Goal: Task Accomplishment & Management: Complete application form

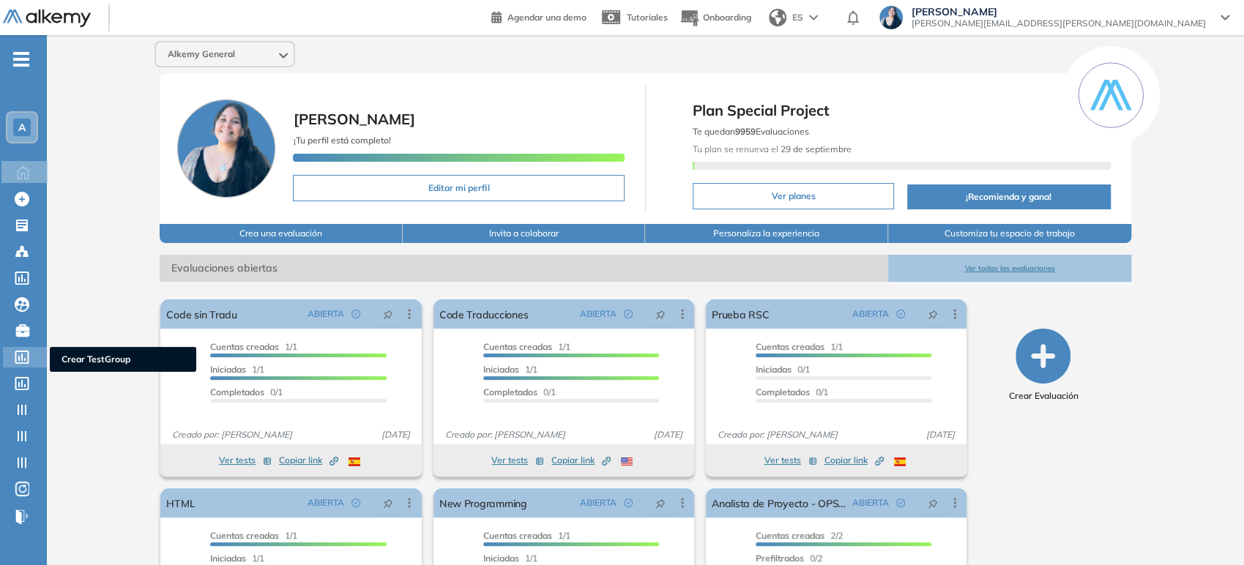
click at [26, 349] on div at bounding box center [24, 356] width 18 height 18
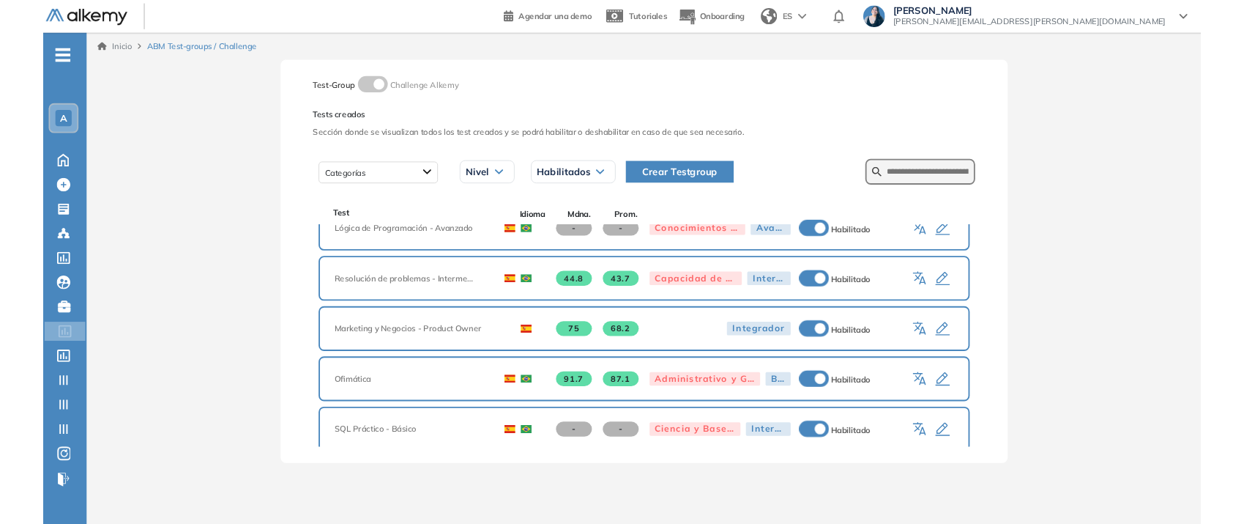
scroll to position [163, 0]
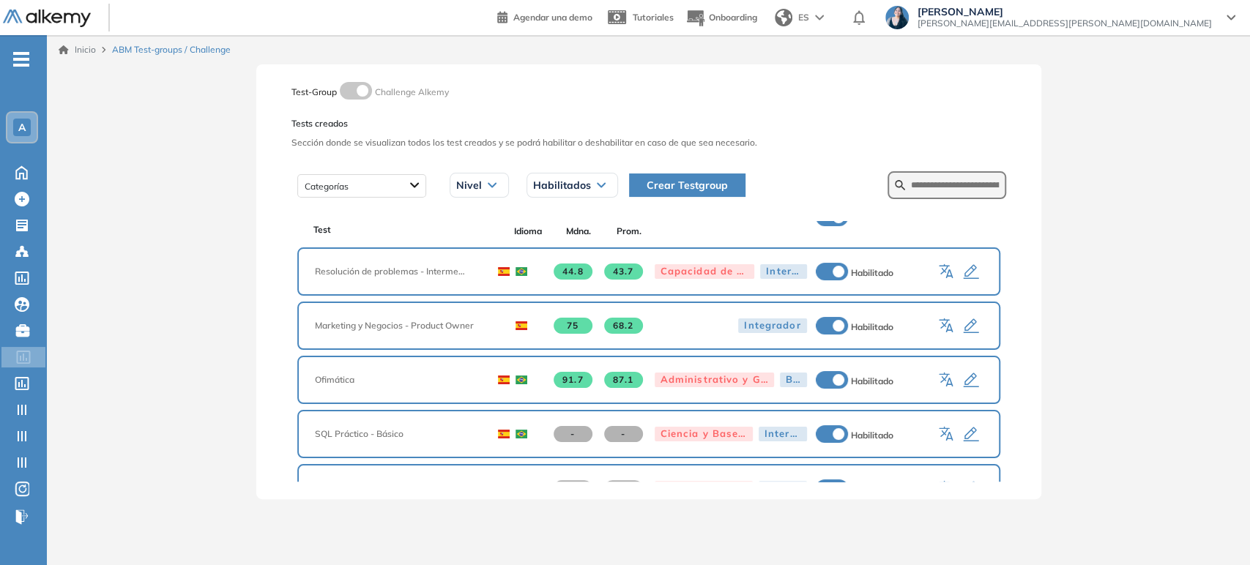
click at [962, 374] on icon "button" at bounding box center [971, 381] width 18 height 18
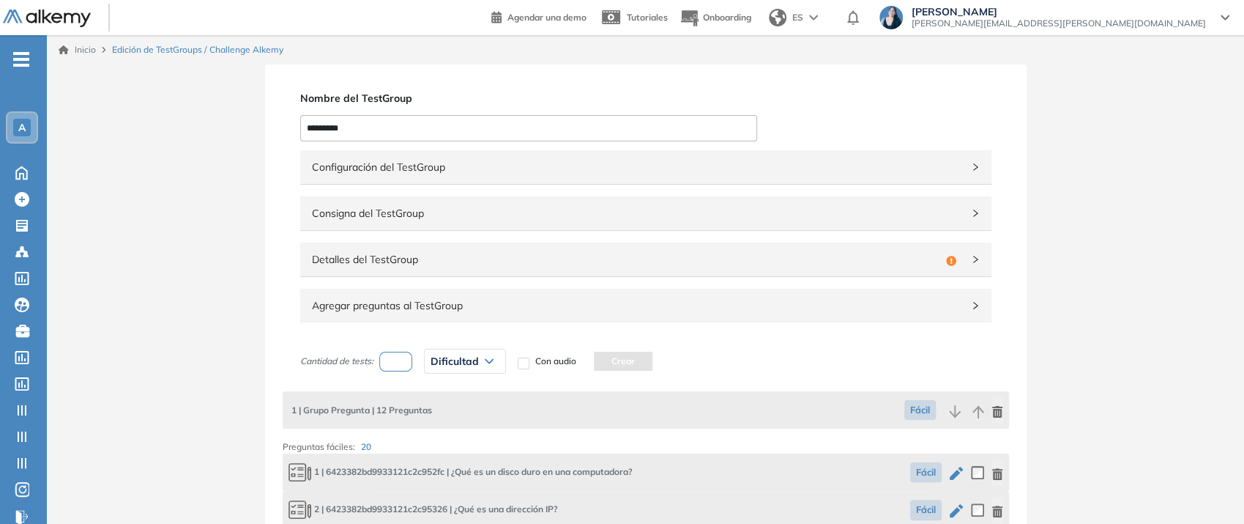
click at [453, 170] on span "Configuración del TestGroup" at bounding box center [637, 167] width 650 height 16
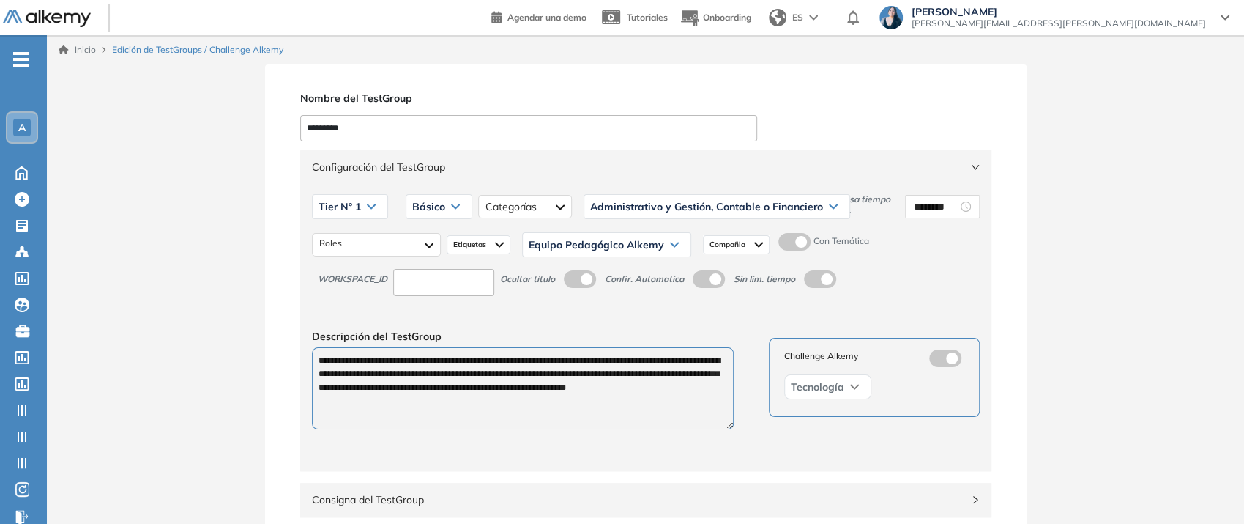
click at [453, 170] on span "Configuración del TestGroup" at bounding box center [637, 167] width 650 height 16
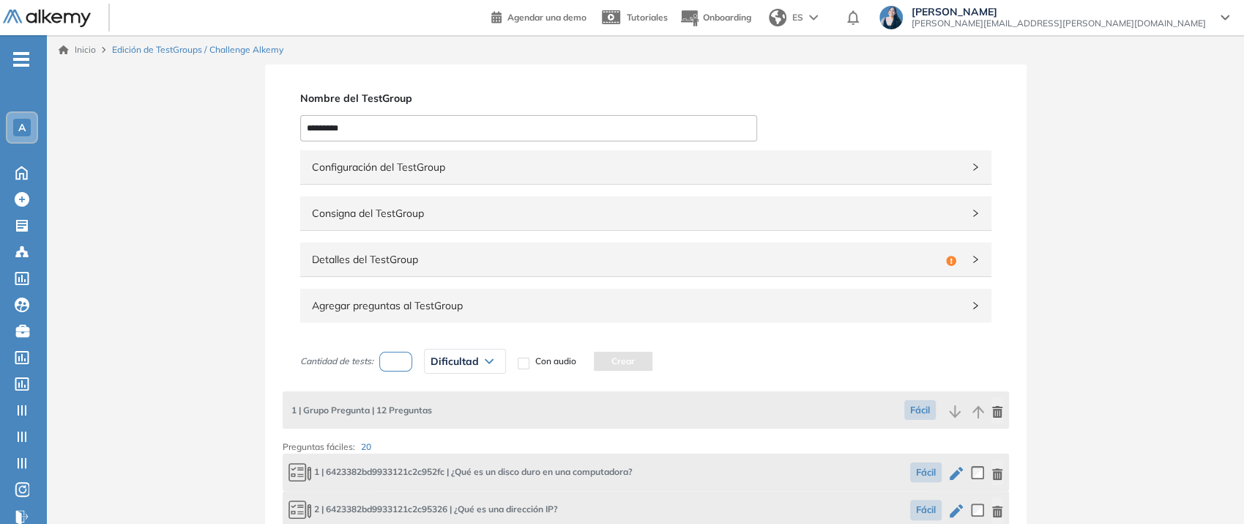
click at [453, 170] on span "Configuración del TestGroup" at bounding box center [637, 167] width 650 height 16
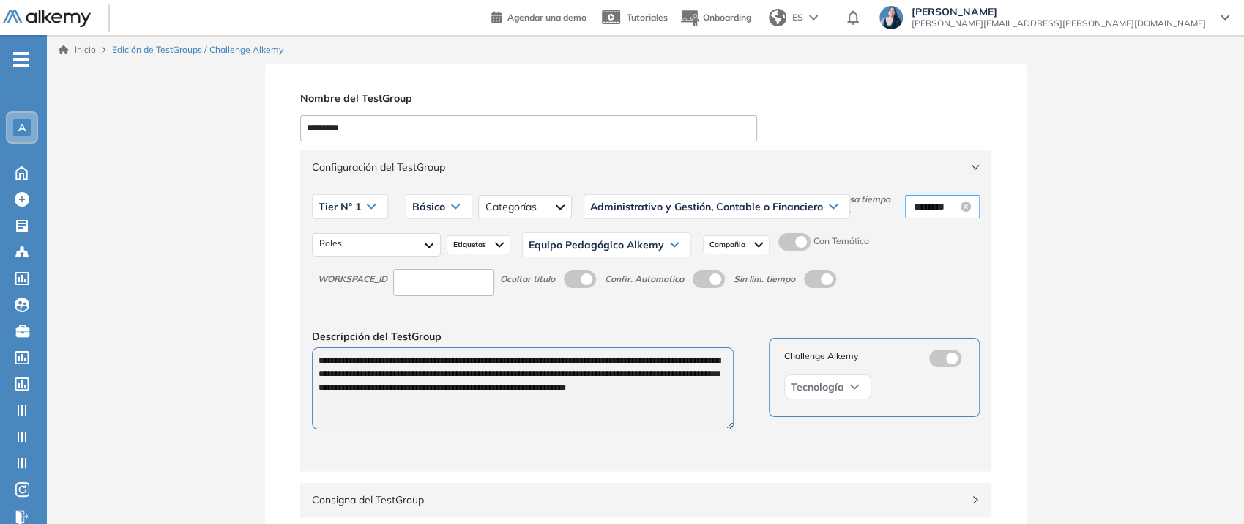
click at [923, 209] on input "********" at bounding box center [936, 206] width 44 height 16
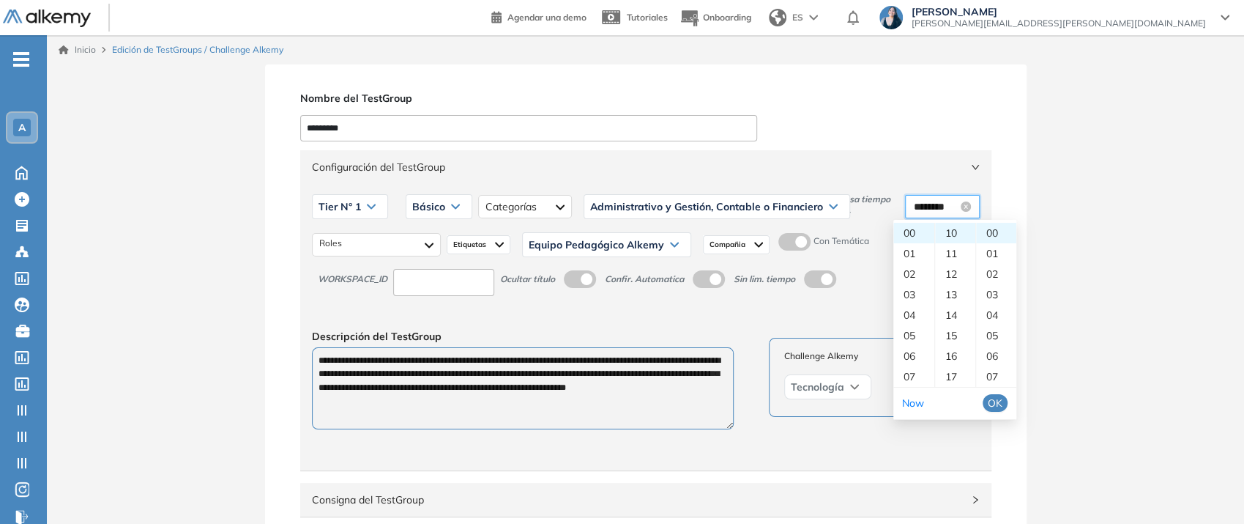
drag, startPoint x: 931, startPoint y: 206, endPoint x: 918, endPoint y: 204, distance: 12.5
click at [918, 204] on input "********" at bounding box center [936, 206] width 44 height 16
click at [927, 210] on input "********" at bounding box center [936, 206] width 44 height 16
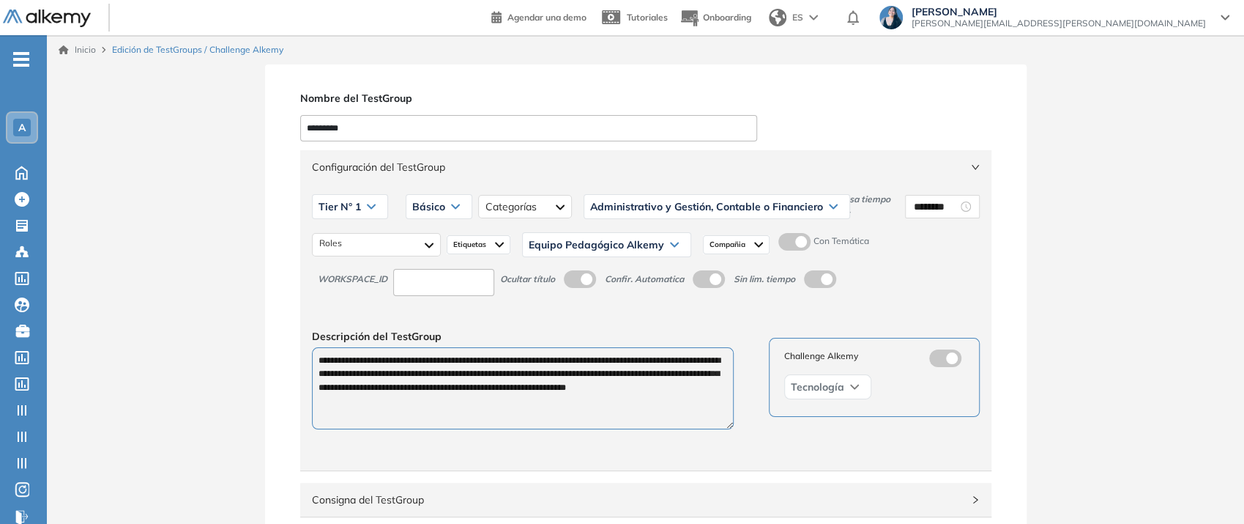
click at [446, 163] on span "Configuración del TestGroup" at bounding box center [637, 167] width 650 height 16
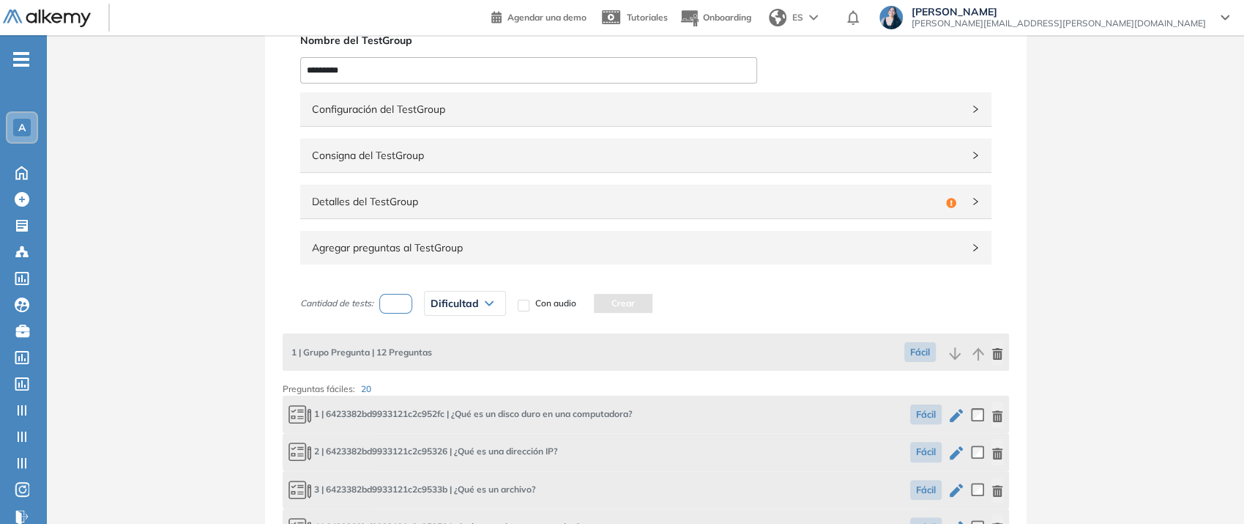
scroll to position [81, 0]
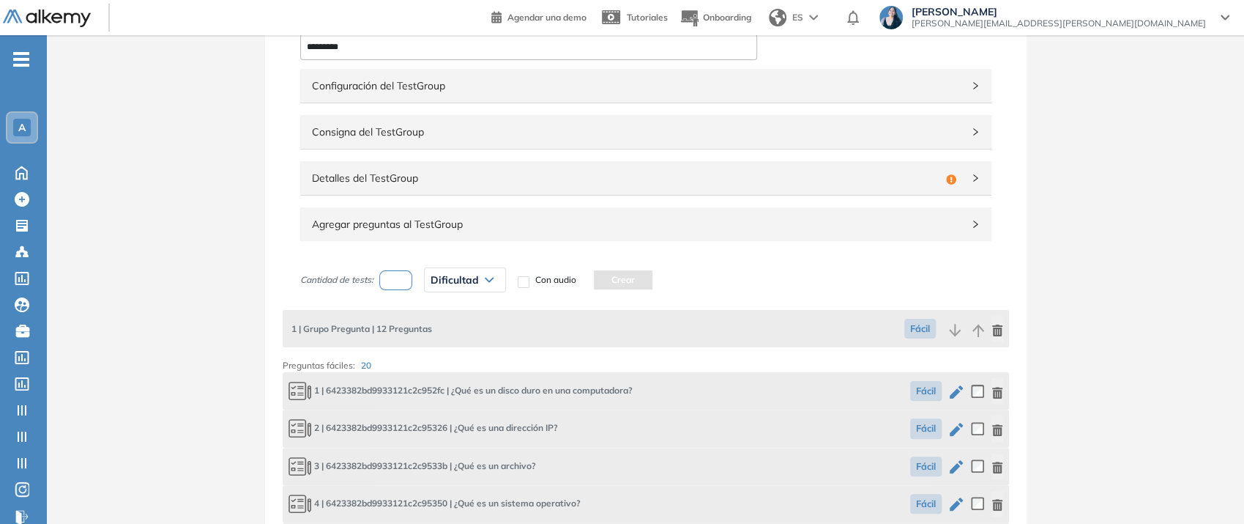
click at [403, 182] on span "Detalles del TestGroup" at bounding box center [626, 178] width 628 height 16
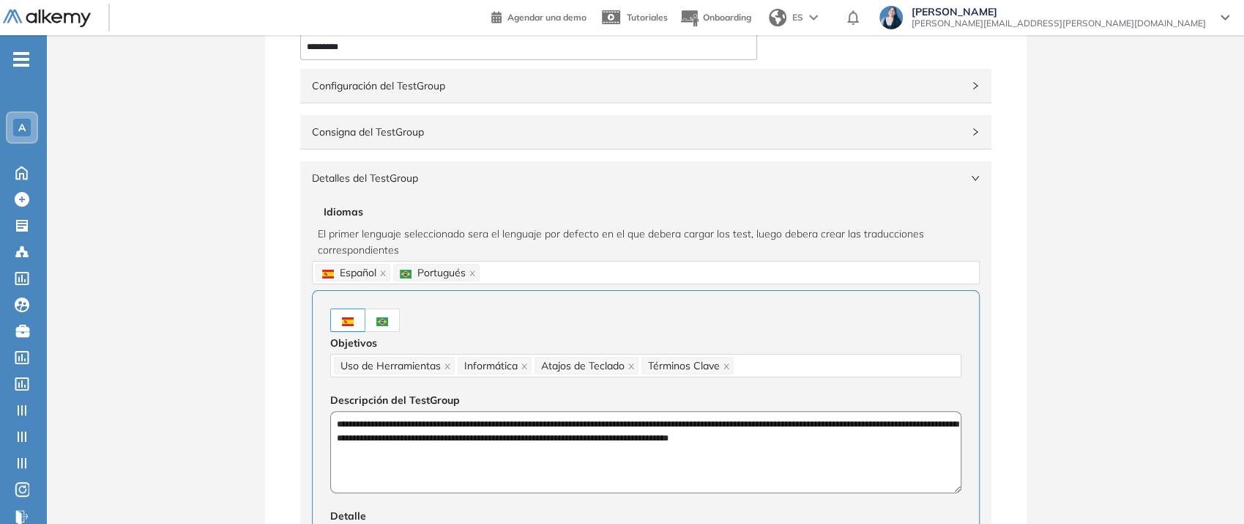
click at [415, 144] on div "Consigna del TestGroup" at bounding box center [645, 132] width 691 height 34
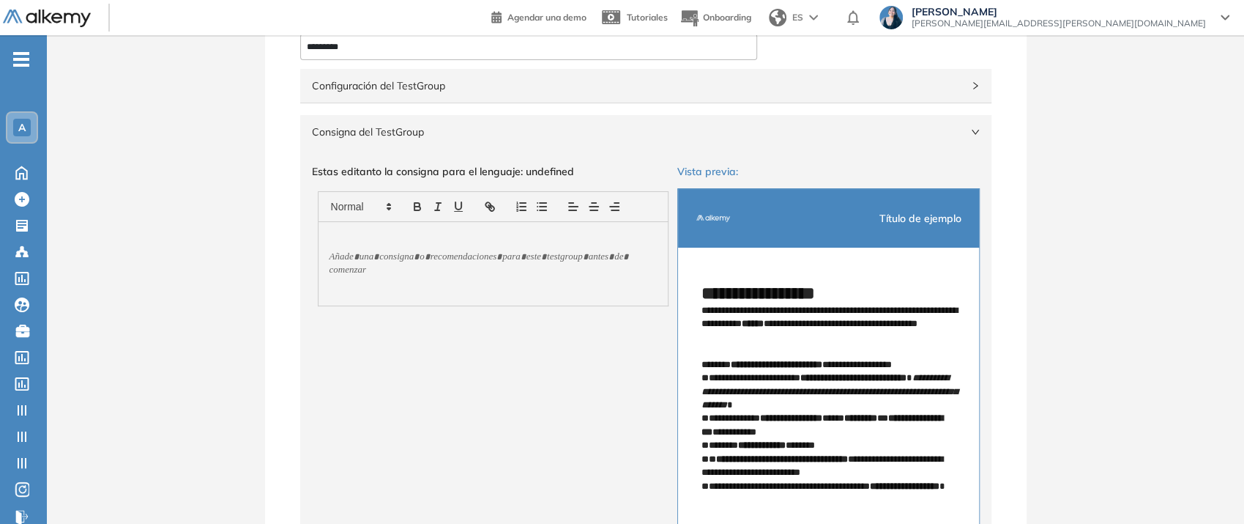
scroll to position [163, 0]
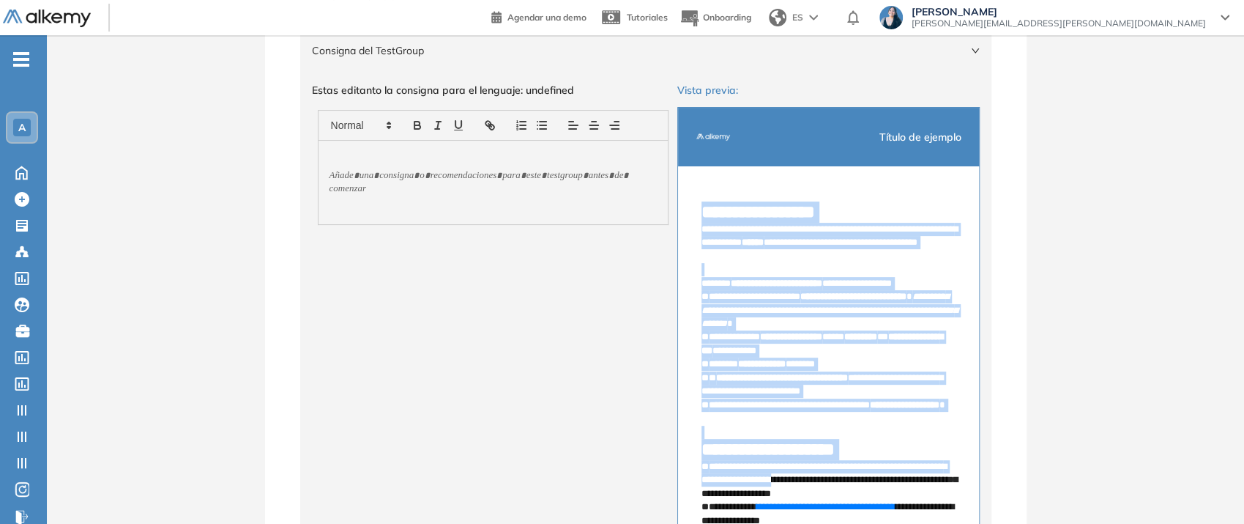
drag, startPoint x: 692, startPoint y: 215, endPoint x: 803, endPoint y: 475, distance: 281.9
click at [803, 475] on div "**********" at bounding box center [828, 377] width 301 height 423
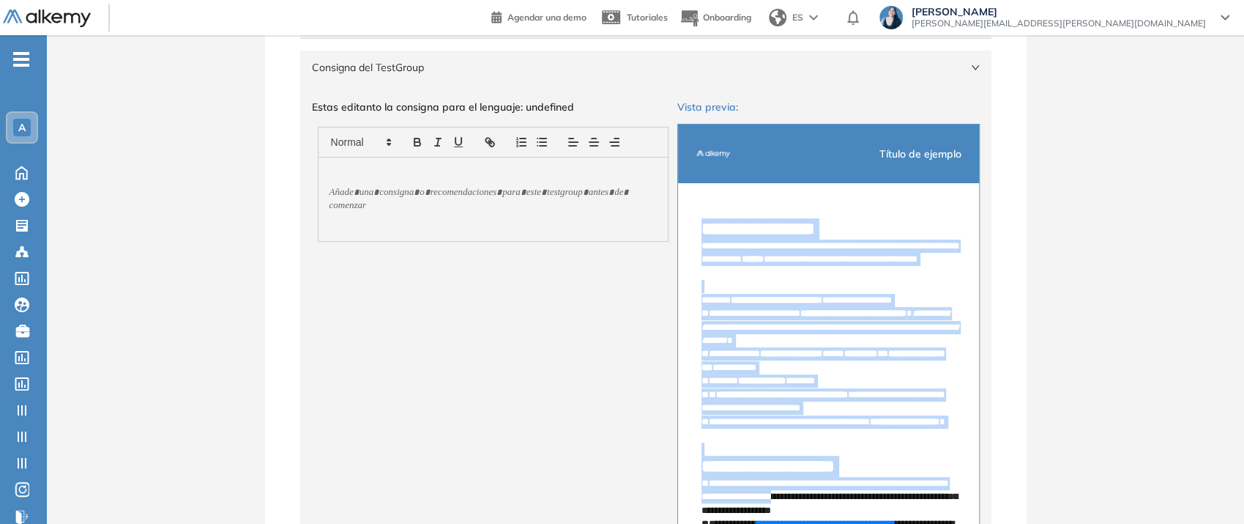
scroll to position [244, 0]
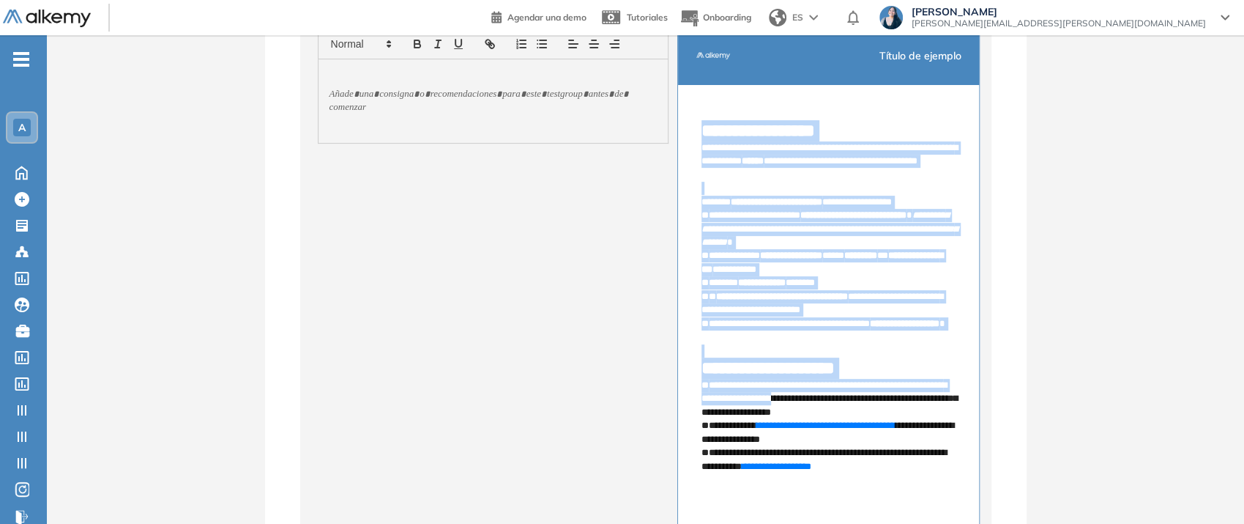
click at [735, 122] on strong "**********" at bounding box center [759, 131] width 114 height 18
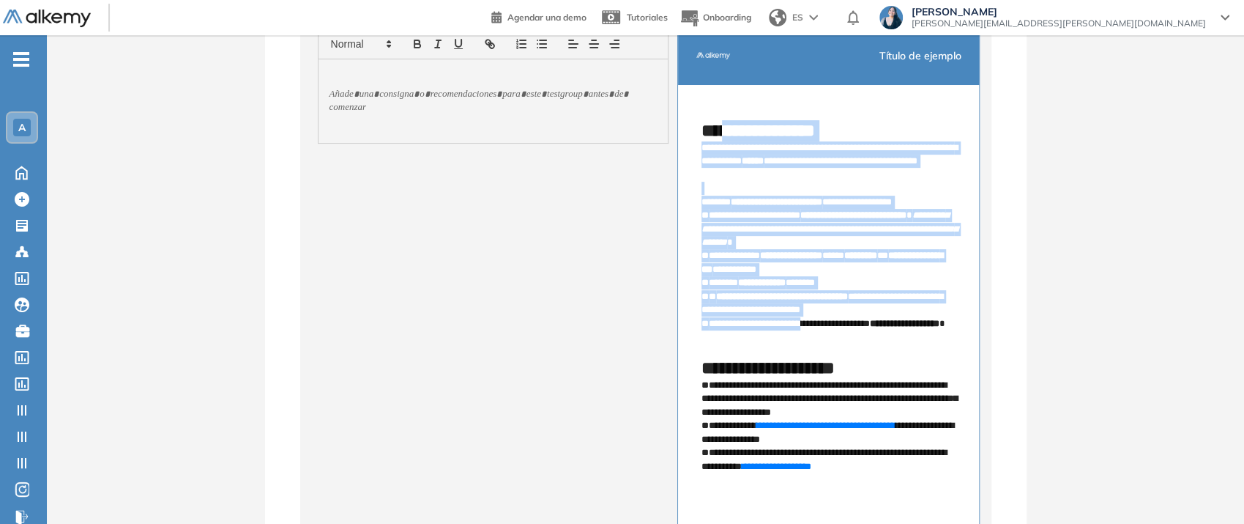
drag, startPoint x: 731, startPoint y: 125, endPoint x: 814, endPoint y: 324, distance: 216.0
click at [814, 324] on div "**********" at bounding box center [828, 296] width 301 height 423
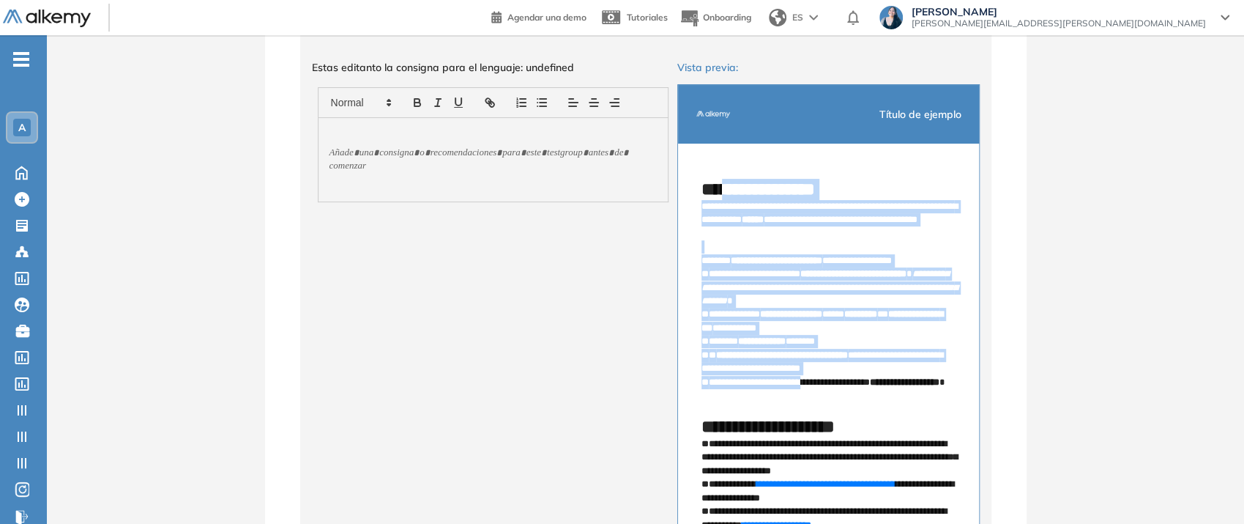
scroll to position [163, 0]
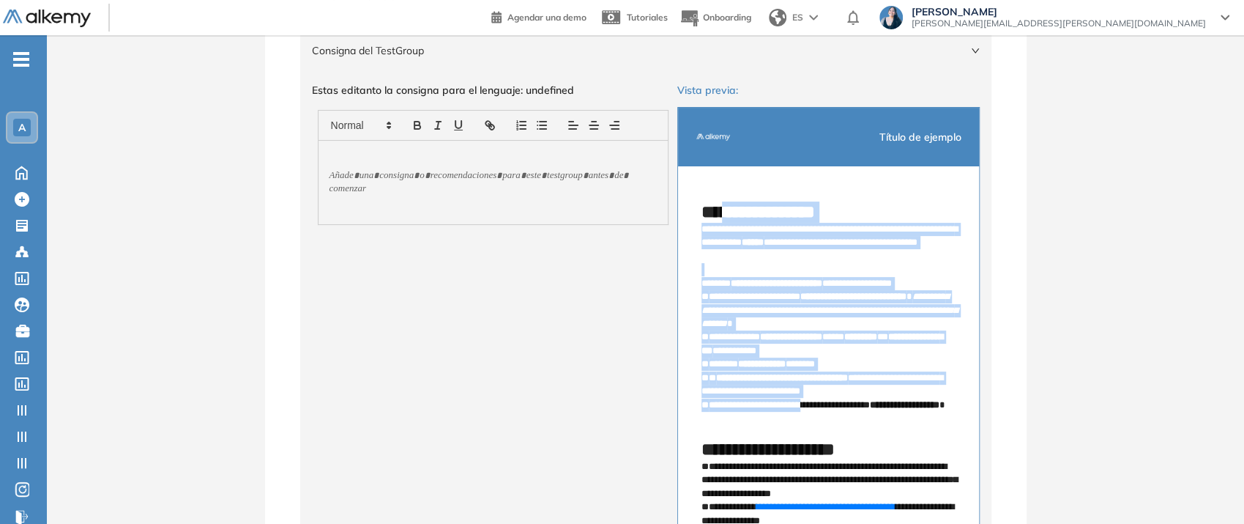
click at [785, 253] on p "**********" at bounding box center [829, 243] width 254 height 40
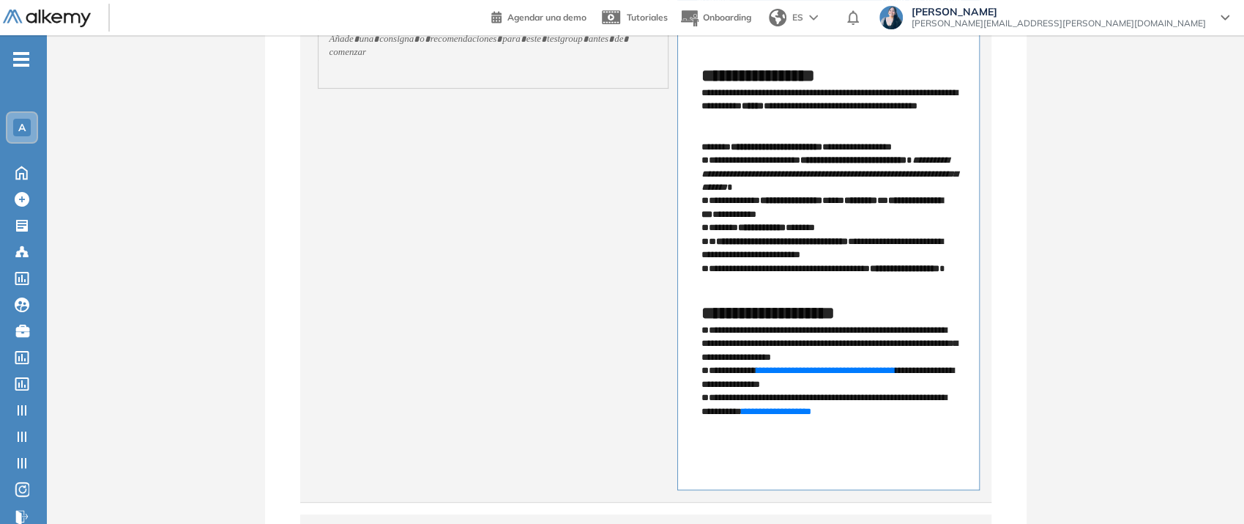
scroll to position [325, 0]
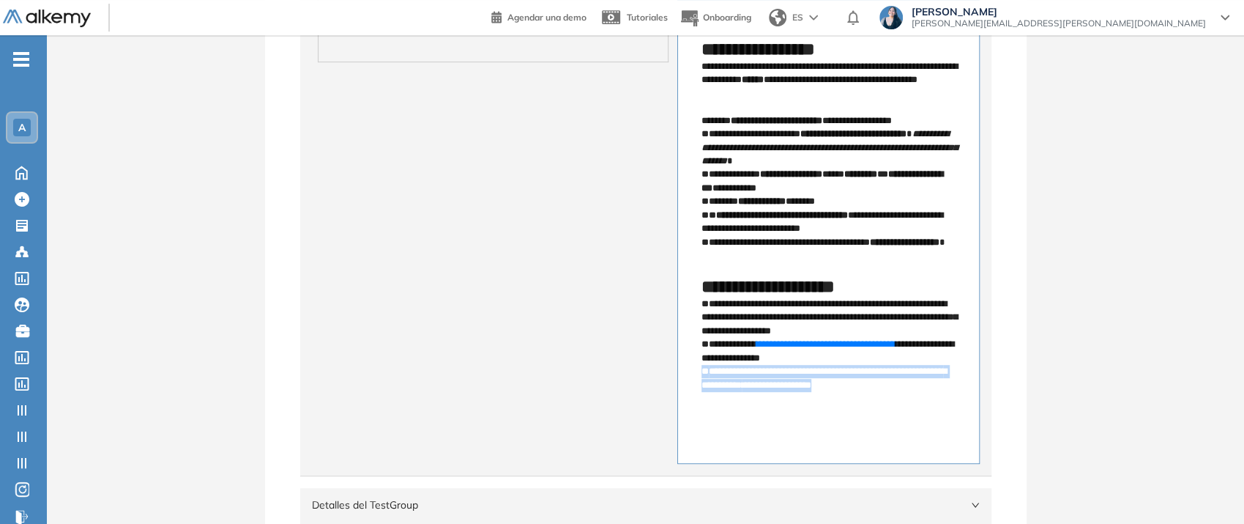
drag, startPoint x: 901, startPoint y: 389, endPoint x: 693, endPoint y: 369, distance: 209.0
click at [693, 369] on div "**********" at bounding box center [828, 215] width 301 height 423
click at [755, 374] on p "**********" at bounding box center [829, 378] width 254 height 27
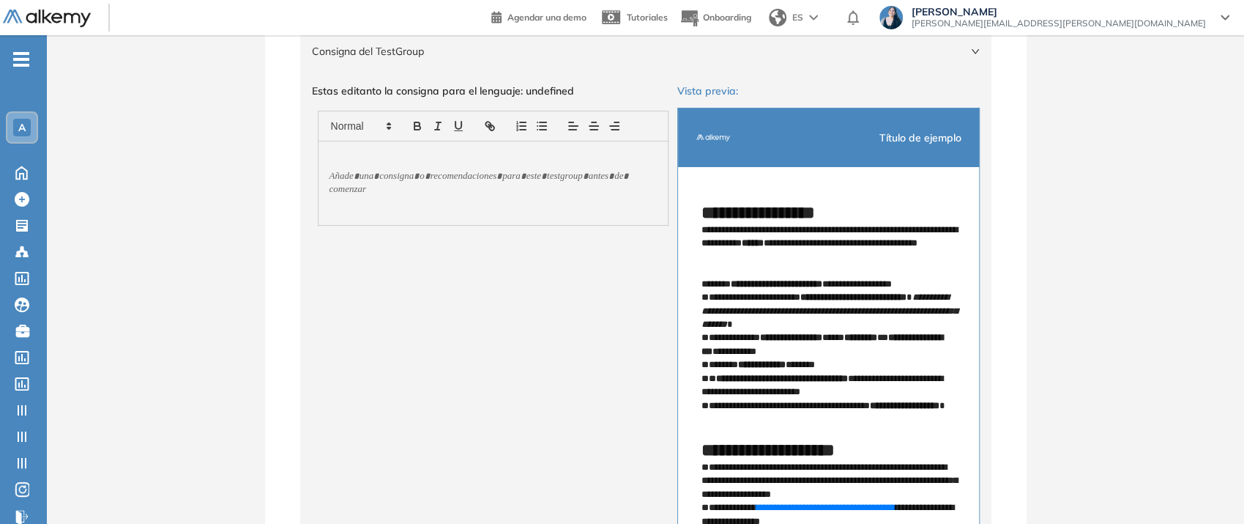
scroll to position [163, 0]
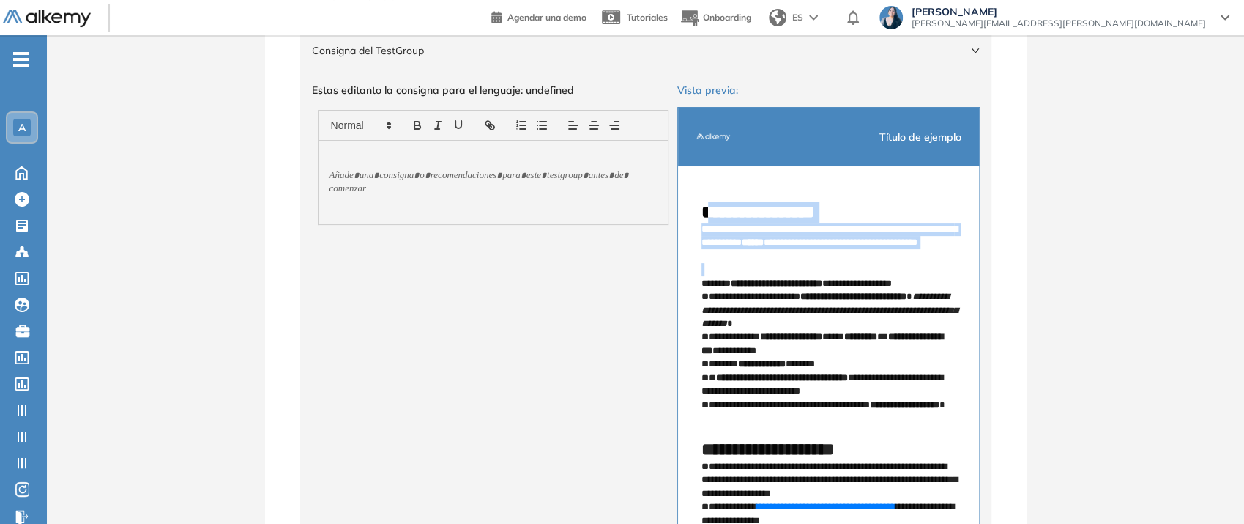
drag, startPoint x: 710, startPoint y: 189, endPoint x: 760, endPoint y: 273, distance: 97.5
click at [760, 273] on div "**********" at bounding box center [828, 377] width 301 height 423
click at [760, 273] on p at bounding box center [829, 269] width 254 height 13
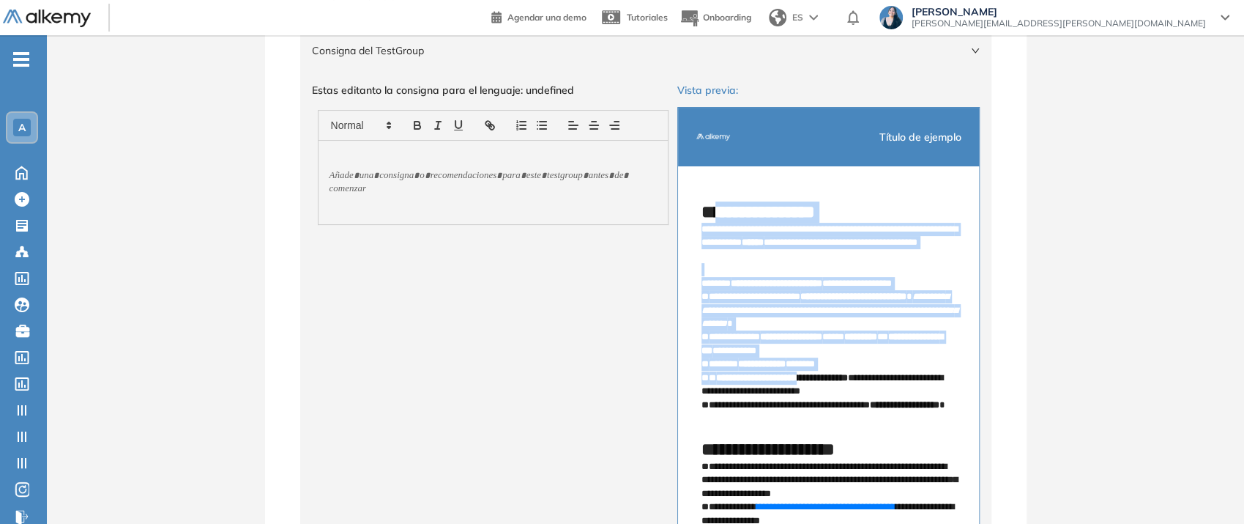
drag, startPoint x: 720, startPoint y: 204, endPoint x: 813, endPoint y: 377, distance: 196.9
click at [813, 377] on div "**********" at bounding box center [828, 377] width 301 height 423
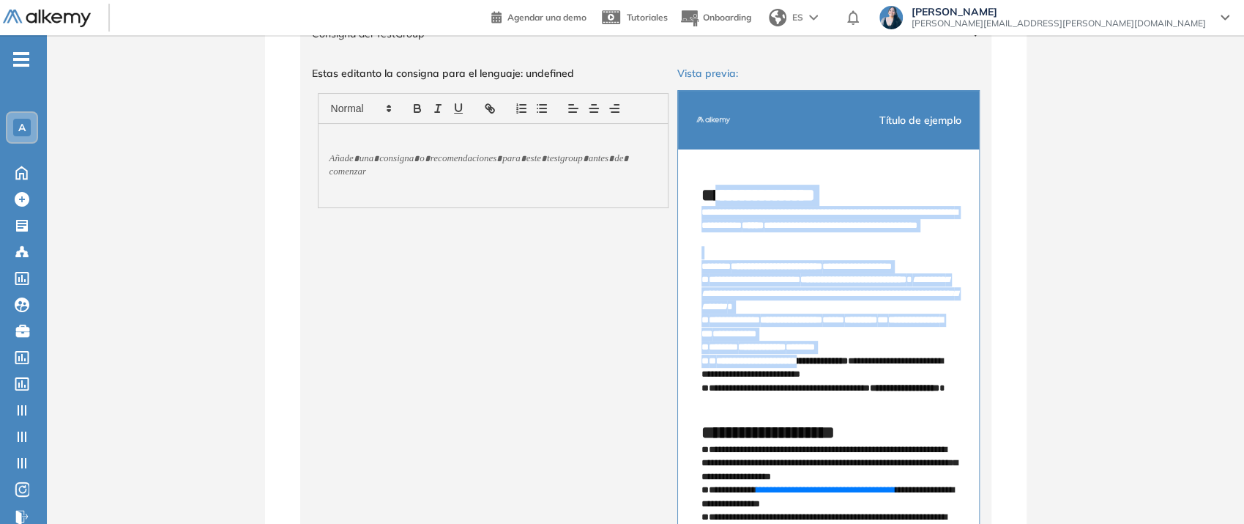
scroll to position [81, 0]
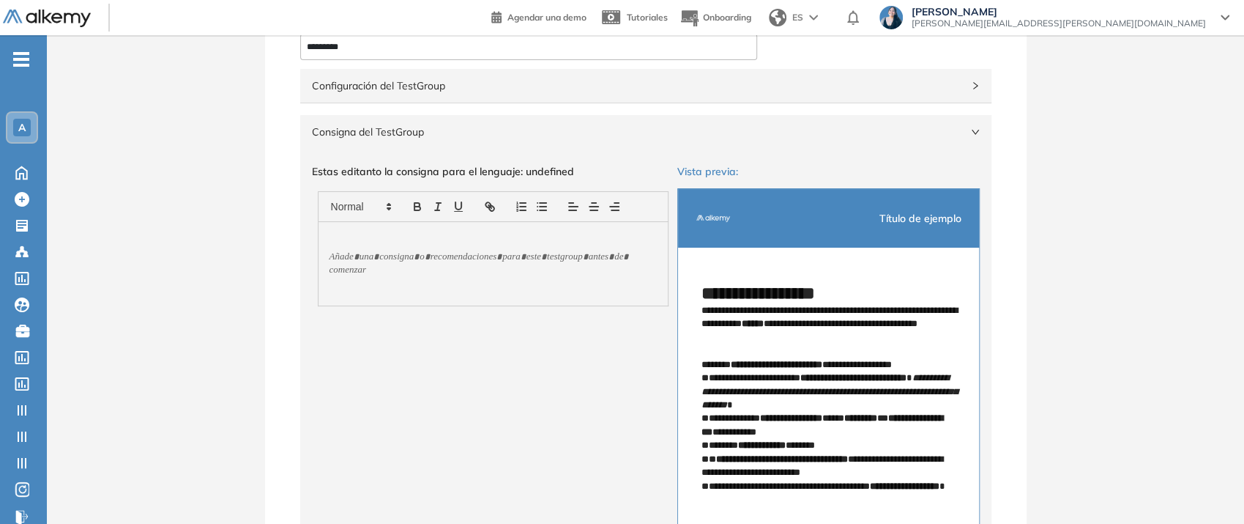
click at [625, 129] on span "Consigna del TestGroup" at bounding box center [637, 132] width 650 height 16
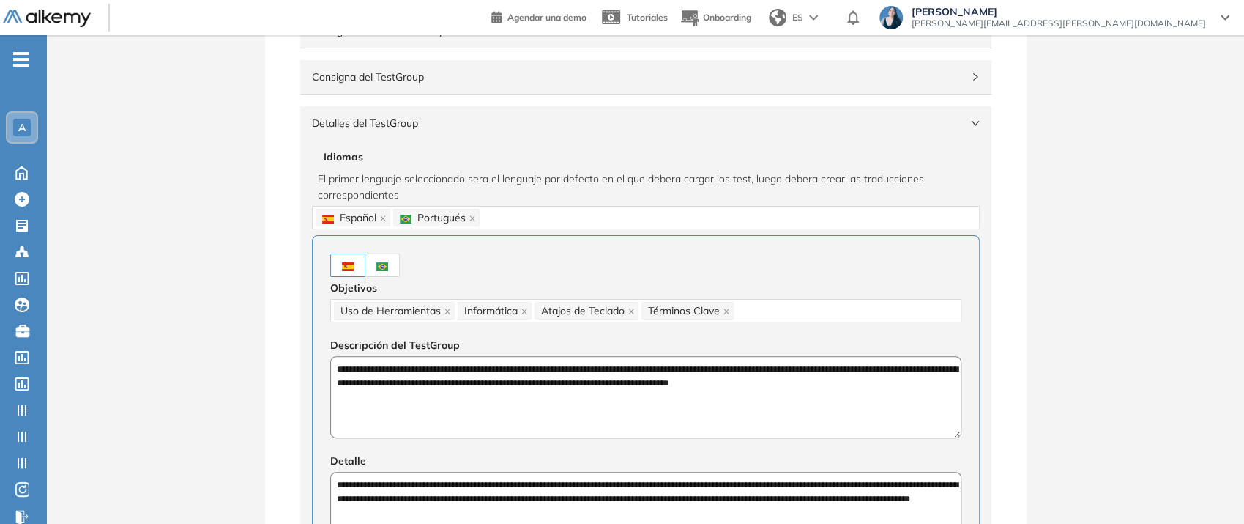
scroll to position [163, 0]
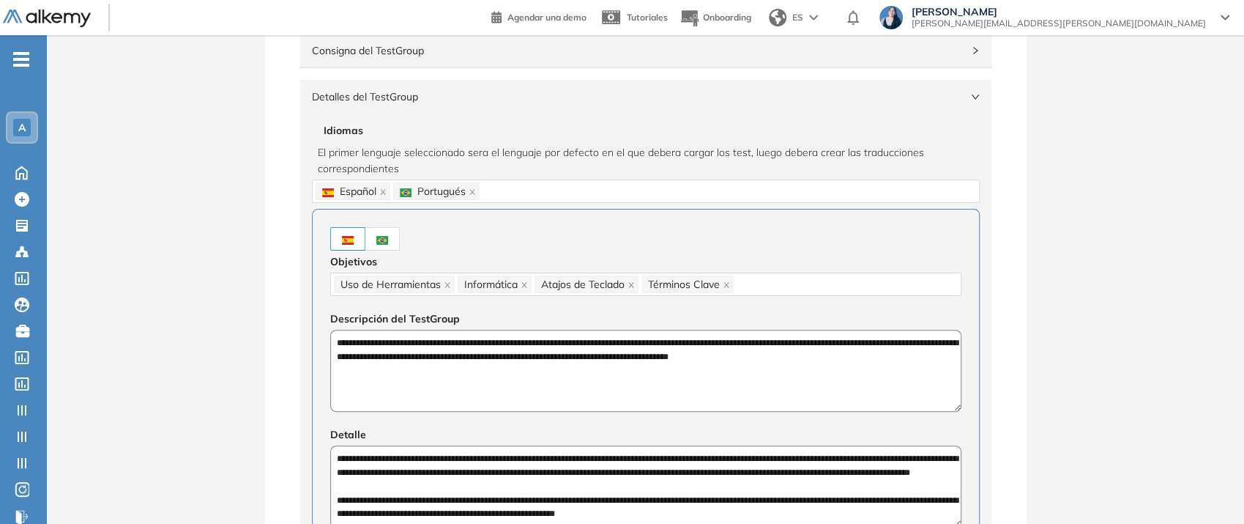
click at [440, 94] on span "Detalles del TestGroup" at bounding box center [637, 97] width 650 height 16
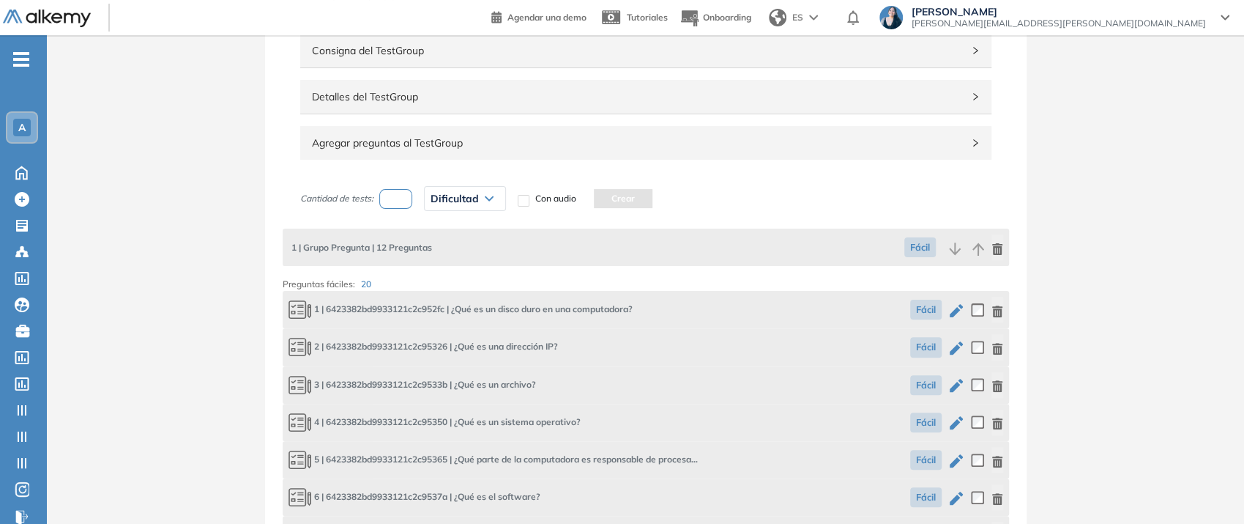
click at [398, 143] on span "Agregar preguntas al TestGroup" at bounding box center [637, 143] width 650 height 16
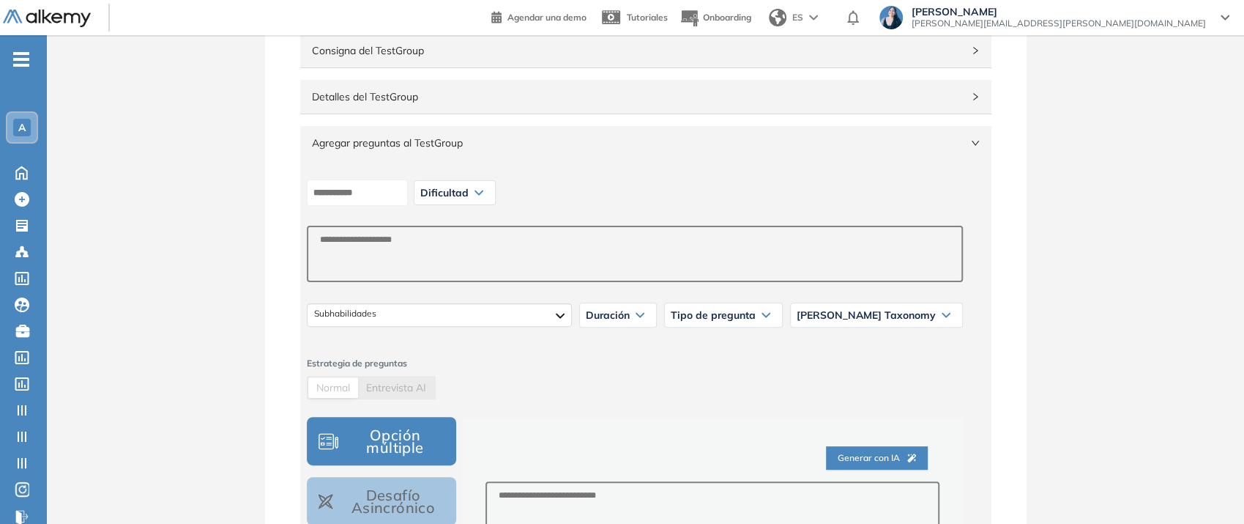
click at [398, 143] on span "Agregar preguntas al TestGroup" at bounding box center [637, 143] width 650 height 16
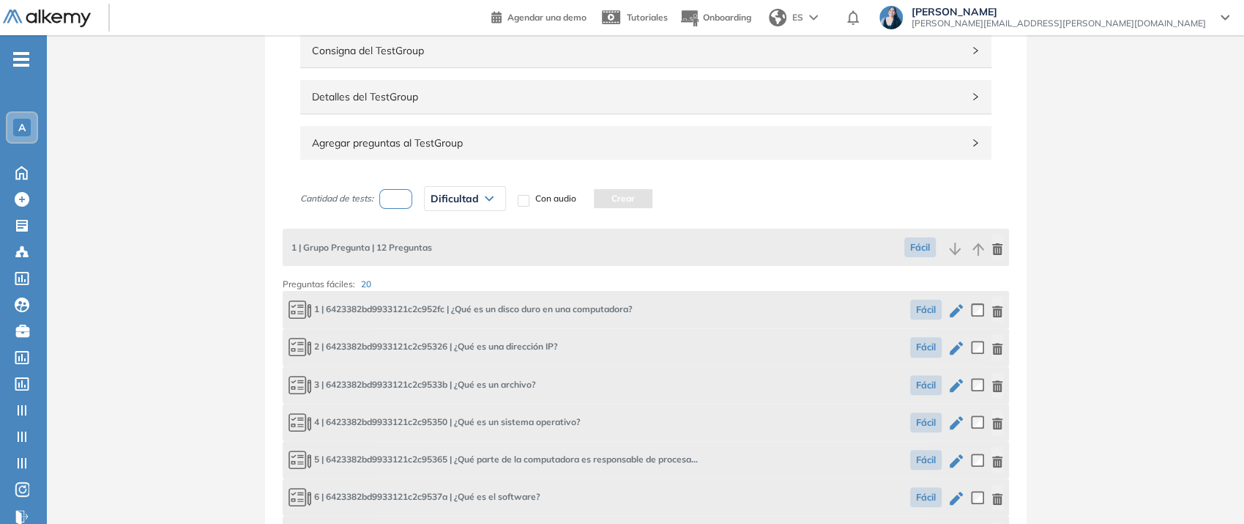
click at [419, 92] on span "Detalles del TestGroup" at bounding box center [637, 97] width 650 height 16
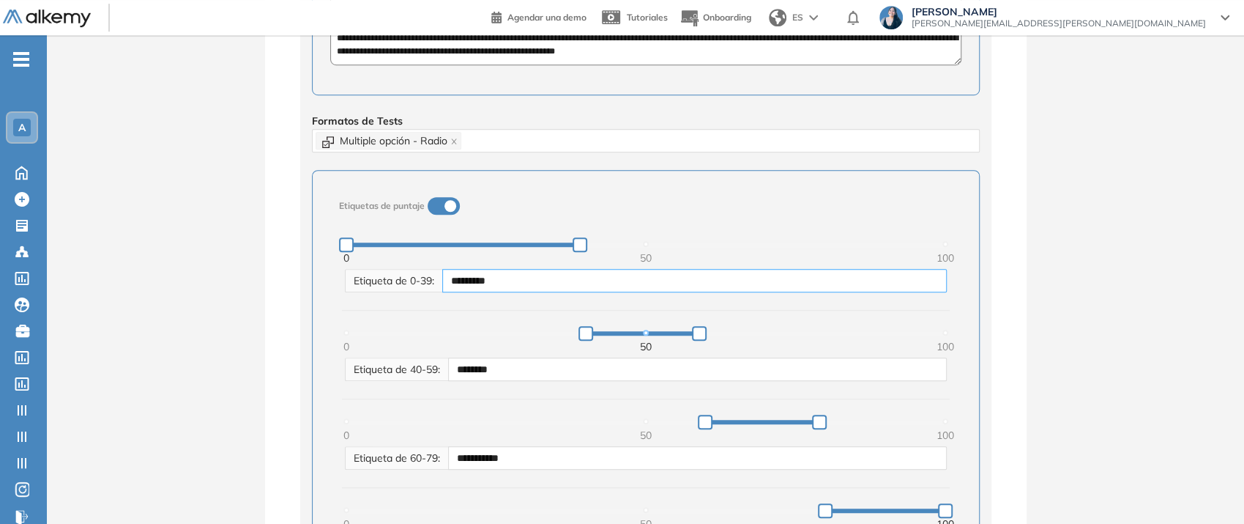
scroll to position [650, 0]
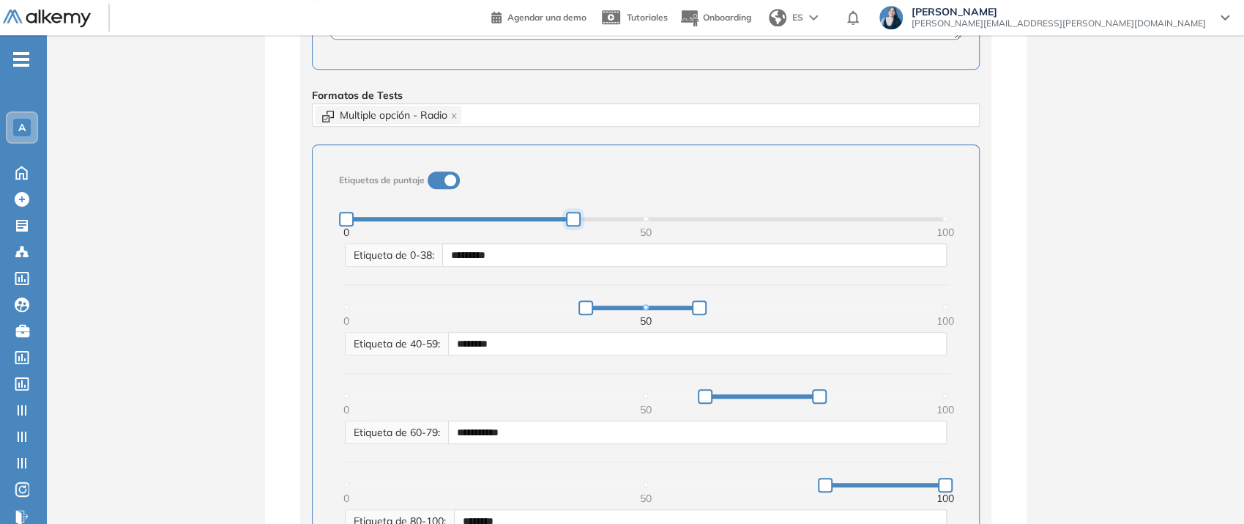
drag, startPoint x: 581, startPoint y: 214, endPoint x: 572, endPoint y: 224, distance: 13.5
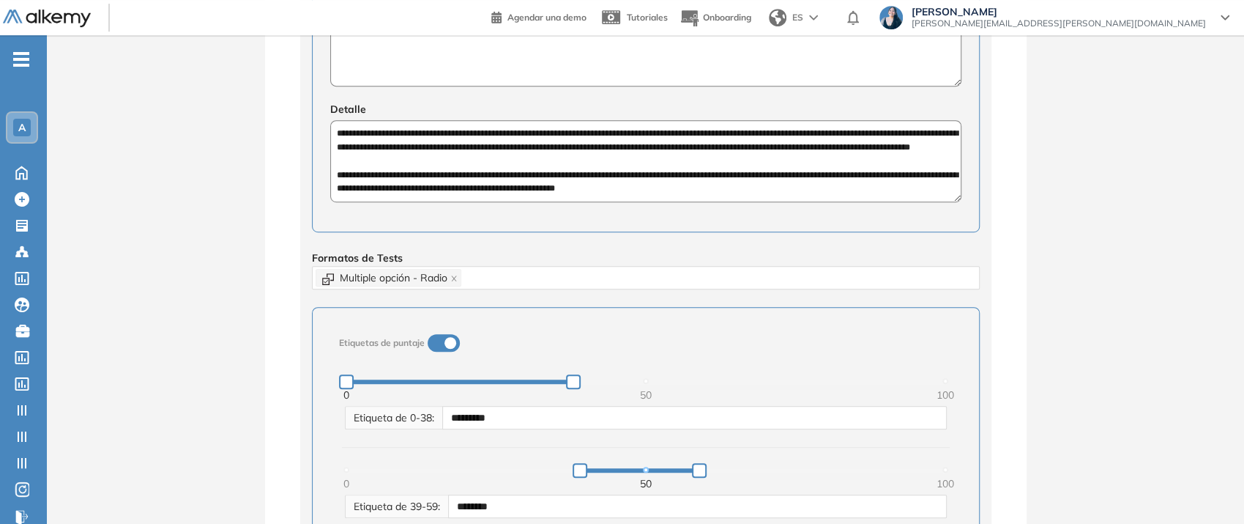
scroll to position [163, 0]
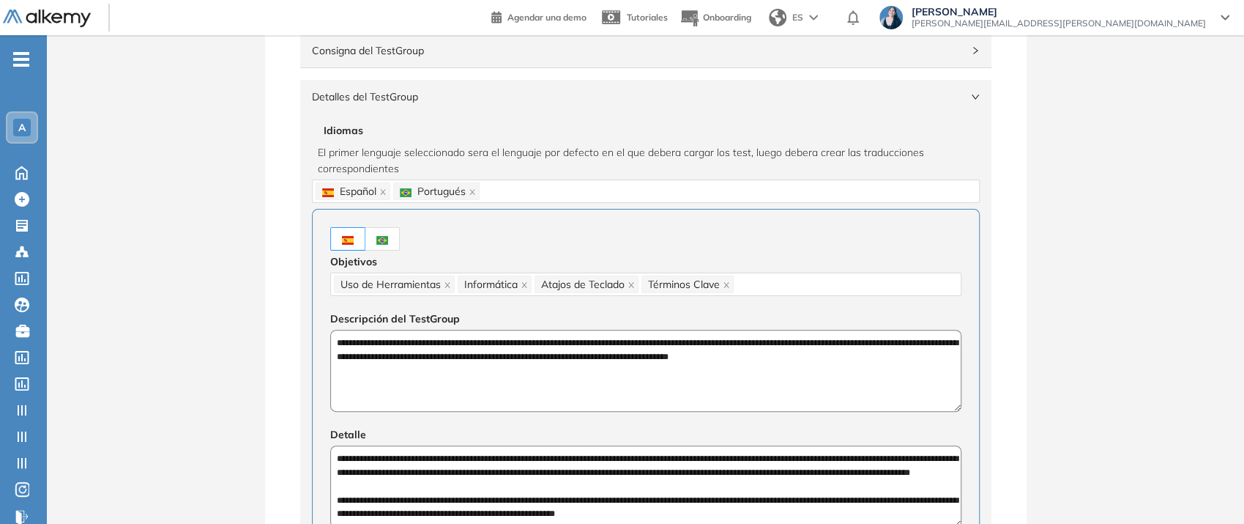
click at [389, 85] on div "Detalles del TestGroup Incompleto" at bounding box center [645, 97] width 691 height 34
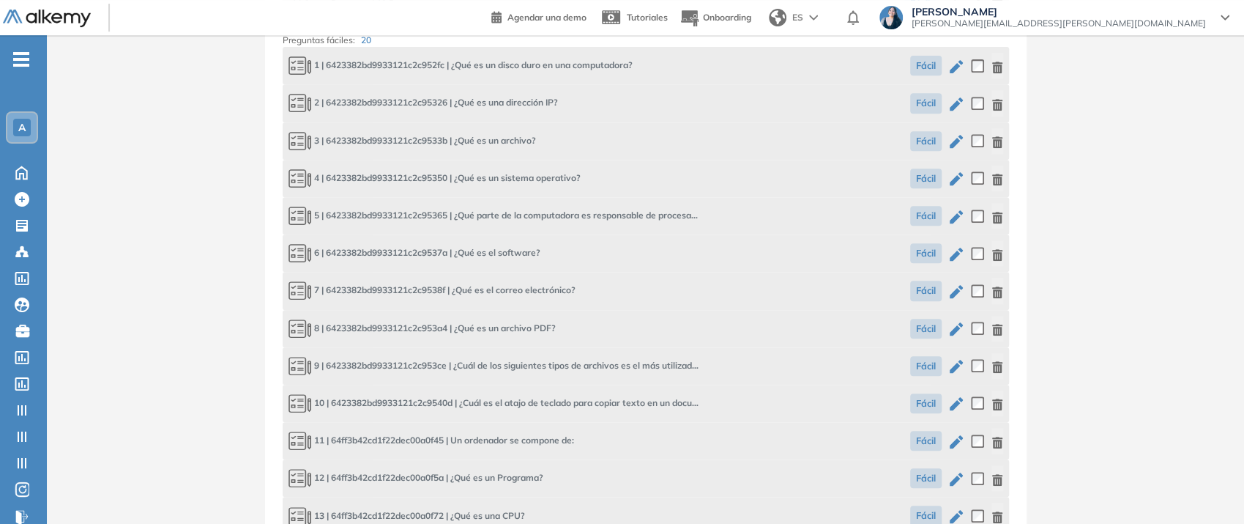
scroll to position [244, 0]
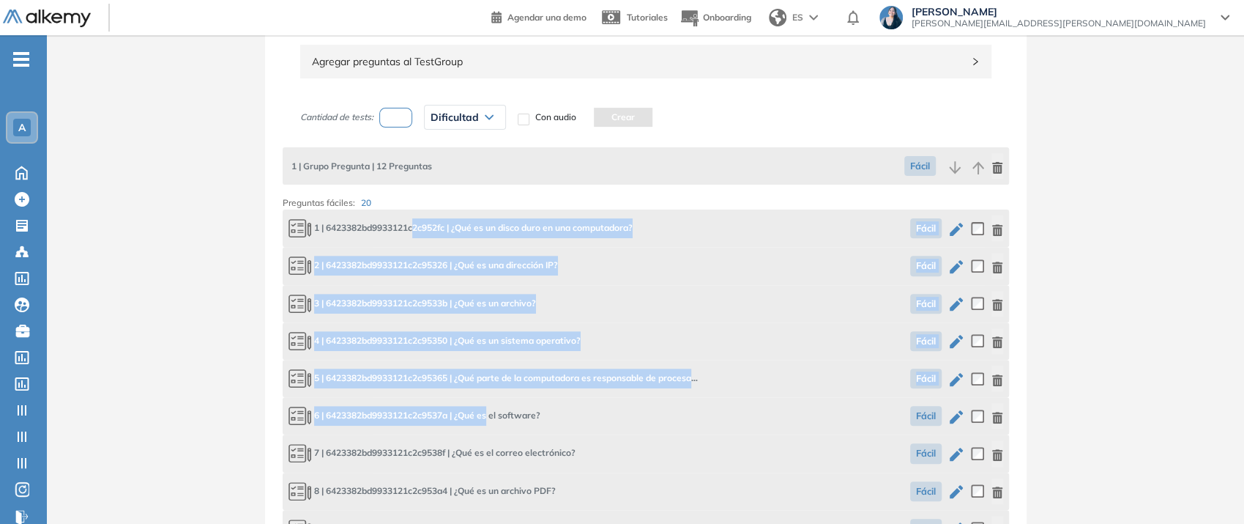
drag, startPoint x: 417, startPoint y: 227, endPoint x: 489, endPoint y: 426, distance: 211.8
click at [489, 426] on div "Cantidad de tests: Dificultad Muy fácil Fácil Intermedia Difícil Muy difícil Av…" at bounding box center [646, 529] width 727 height 861
click at [489, 426] on div "6 | 6423382bd9933121c2c9537a | ¿Qué es el software? Fácil" at bounding box center [646, 415] width 727 height 37
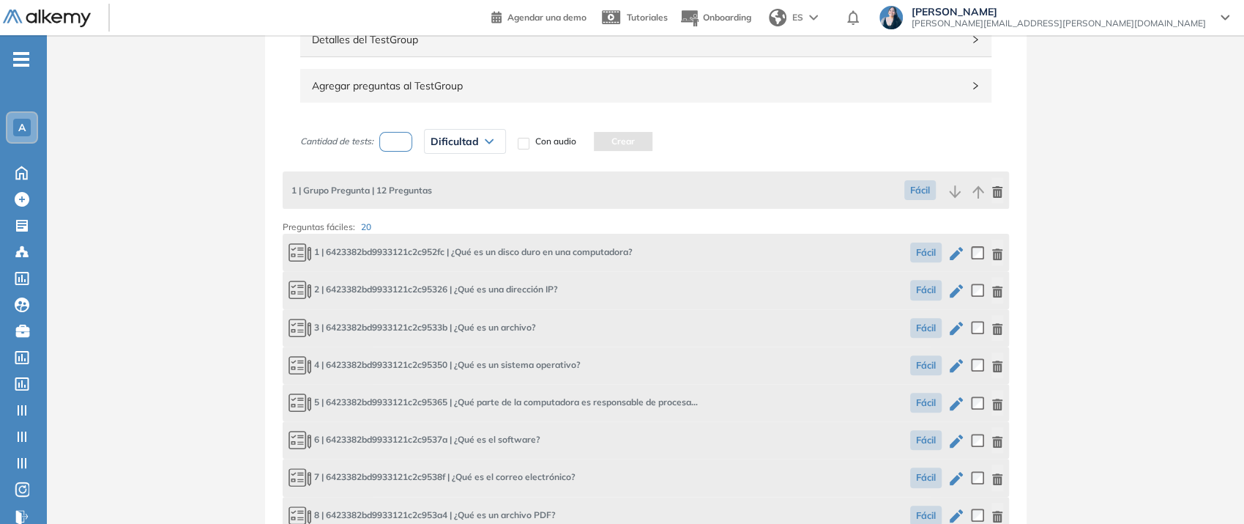
scroll to position [163, 0]
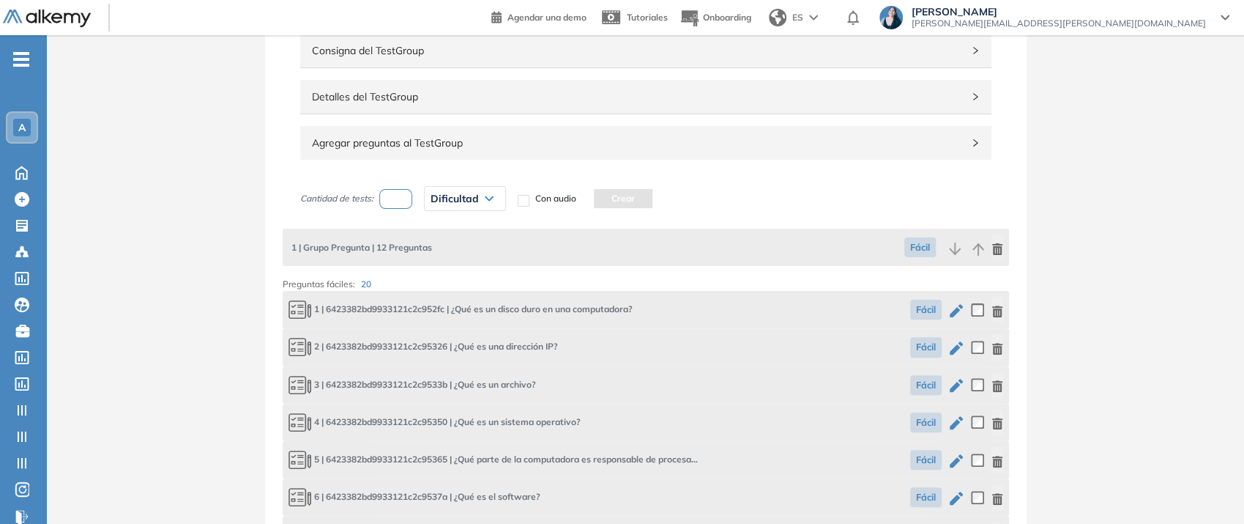
click at [475, 300] on span "1 | 6423382bd9933121c2c952fc | ¿Qué es un disco duro en una computadora?" at bounding box center [461, 310] width 344 height 20
drag, startPoint x: 369, startPoint y: 242, endPoint x: 435, endPoint y: 240, distance: 66.0
click at [435, 240] on div "1 | Grupo Pregunta | 12 Preguntas Fácil" at bounding box center [646, 247] width 727 height 37
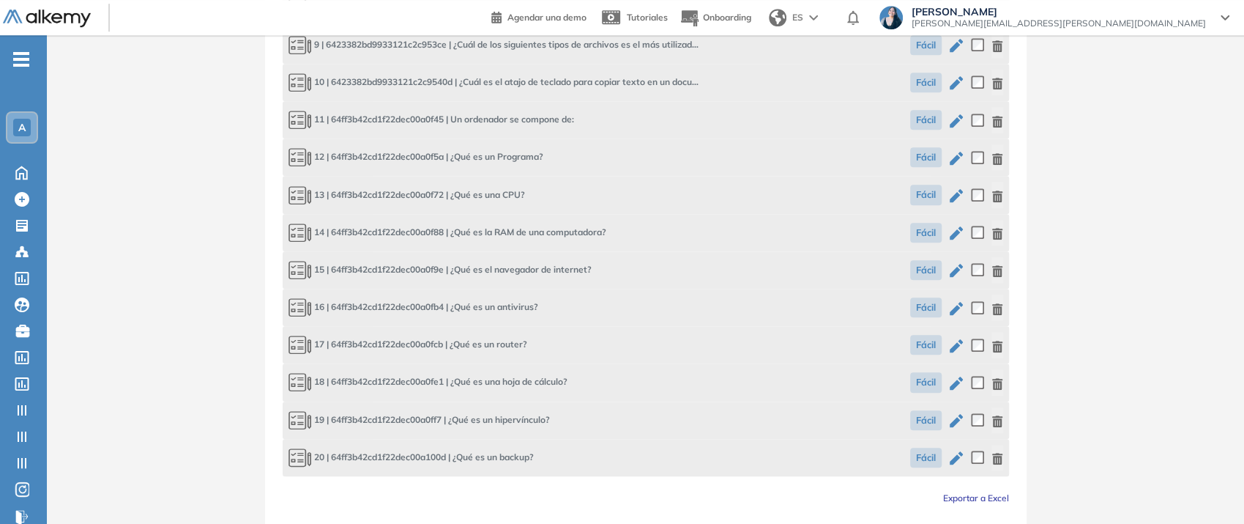
scroll to position [804, 0]
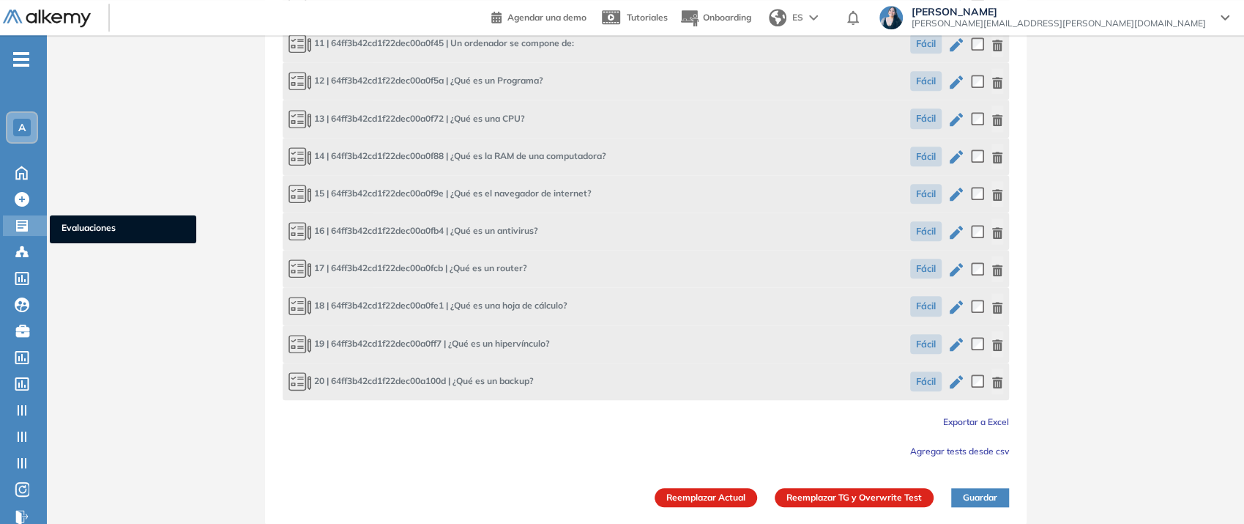
click at [24, 223] on icon at bounding box center [22, 225] width 15 height 15
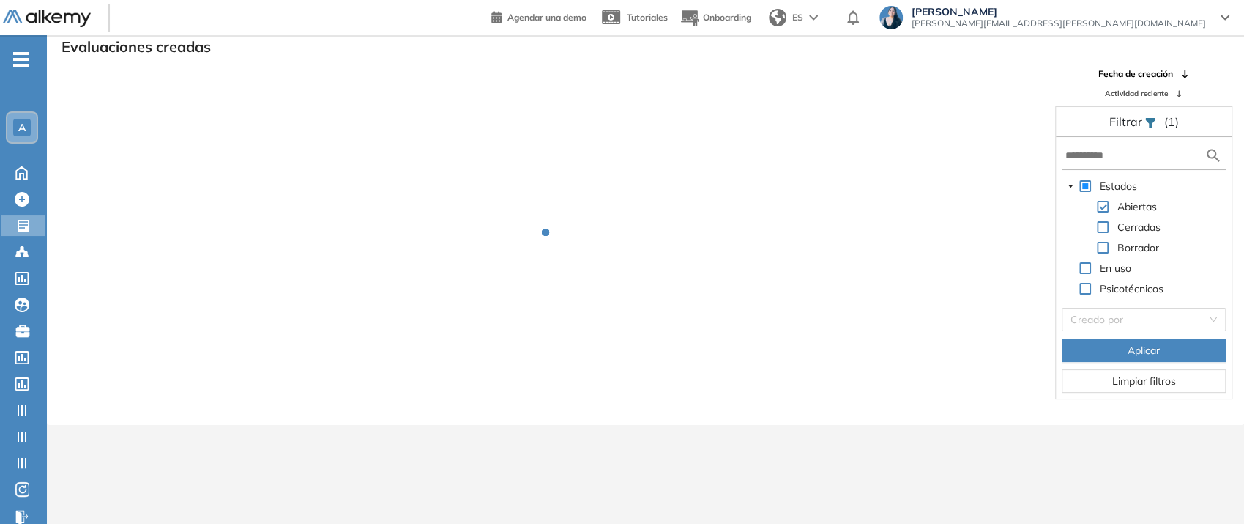
scroll to position [35, 0]
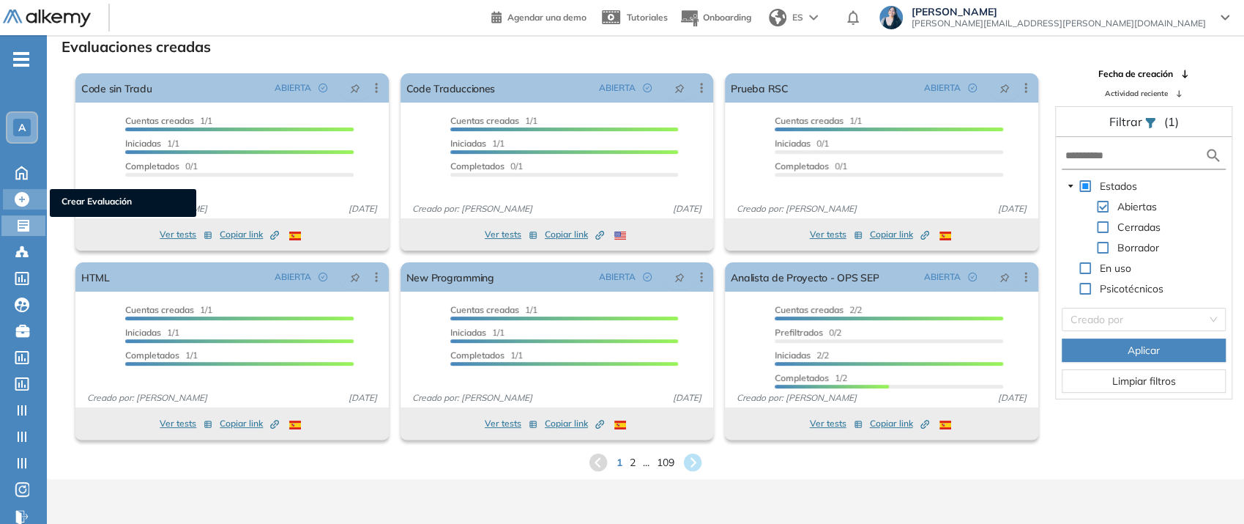
click at [20, 196] on icon at bounding box center [22, 199] width 15 height 15
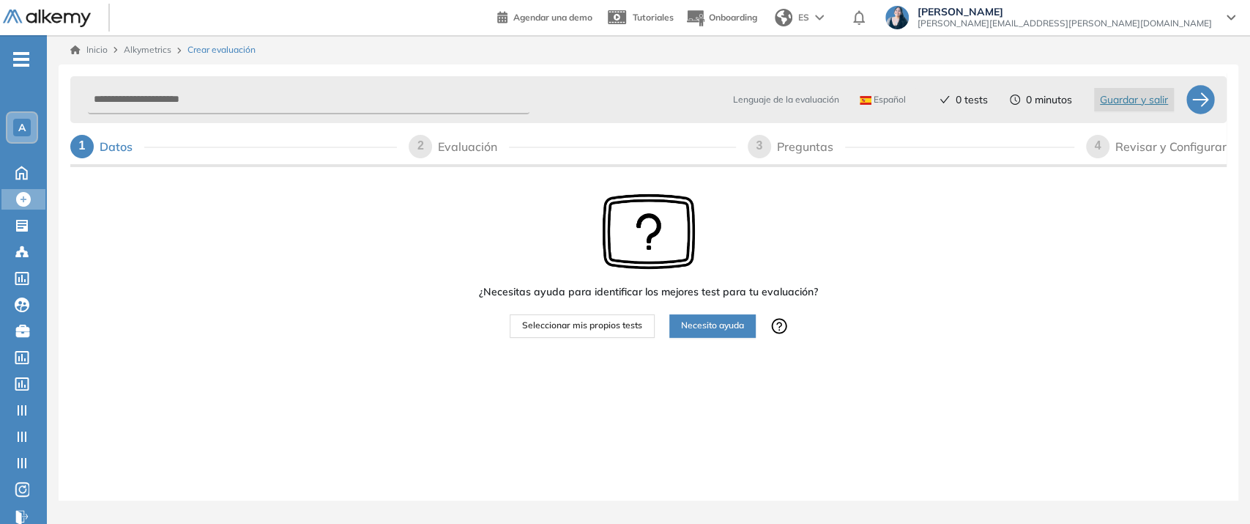
click at [576, 322] on span "Seleccionar mis propios tests" at bounding box center [582, 326] width 120 height 14
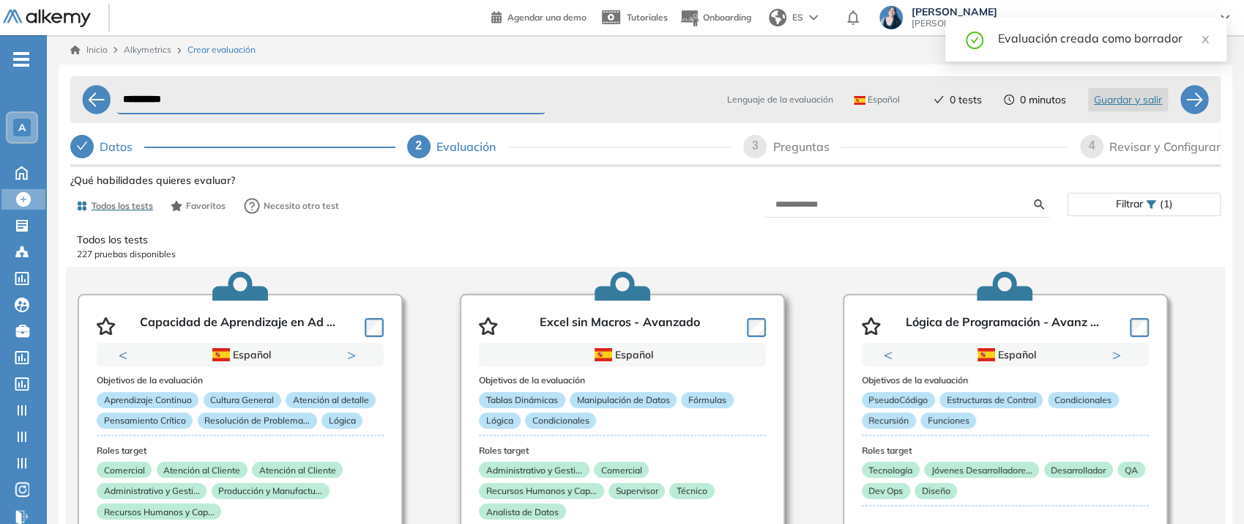
scroll to position [81, 0]
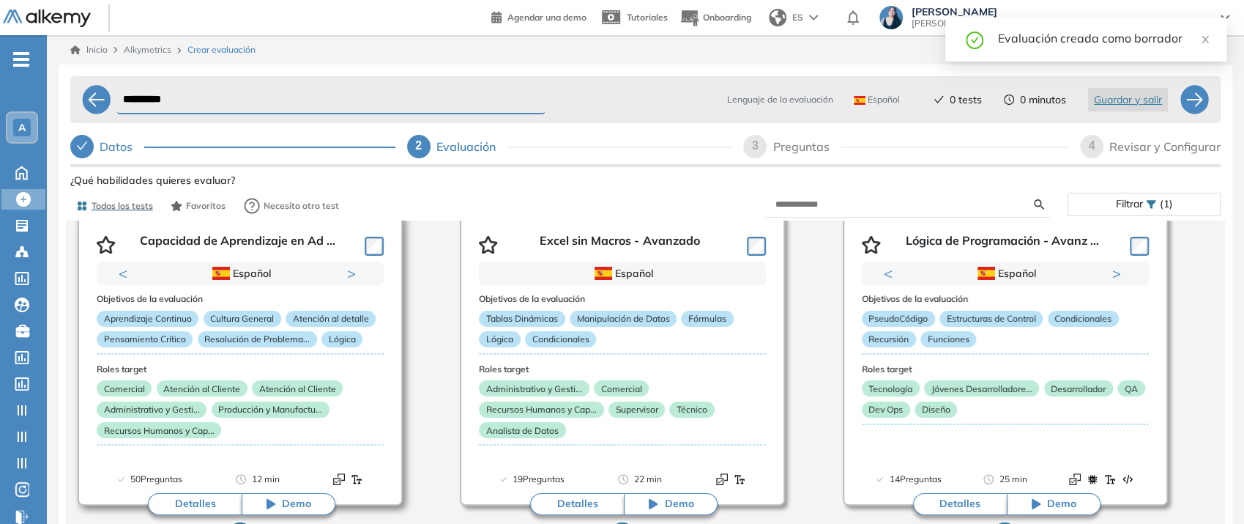
click at [300, 299] on h3 "Objetivos de la evaluación" at bounding box center [240, 299] width 287 height 10
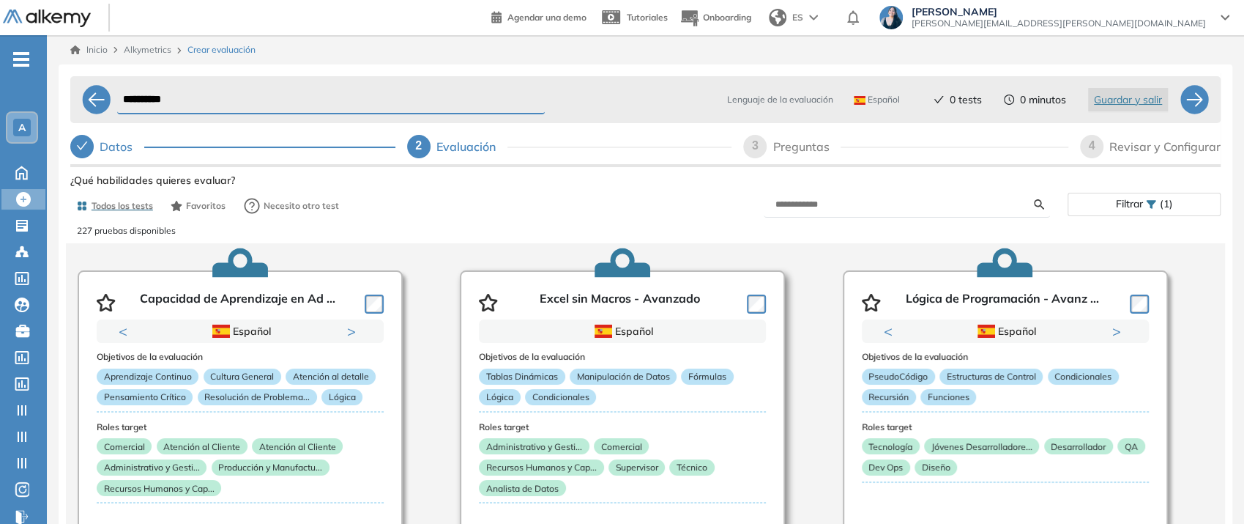
scroll to position [0, 0]
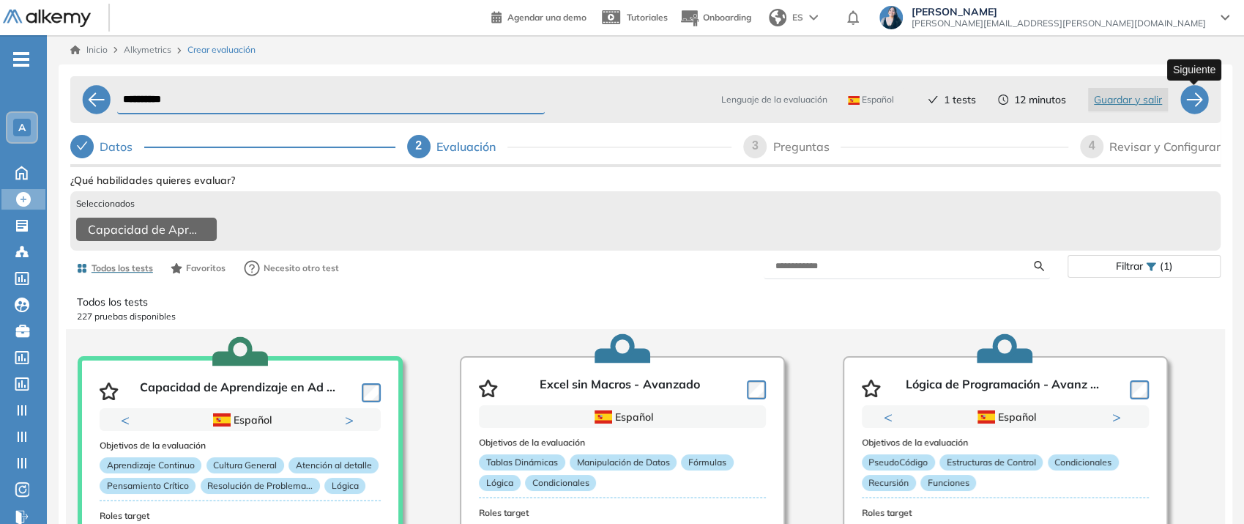
click at [1197, 91] on div at bounding box center [1194, 99] width 29 height 29
select select "*****"
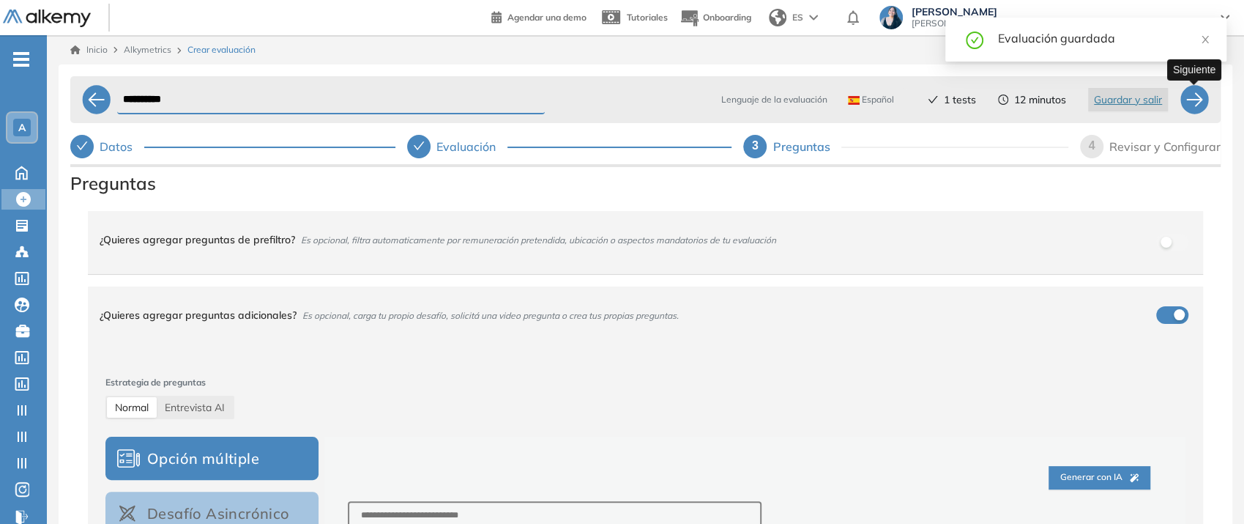
click at [1198, 103] on div at bounding box center [1194, 99] width 29 height 29
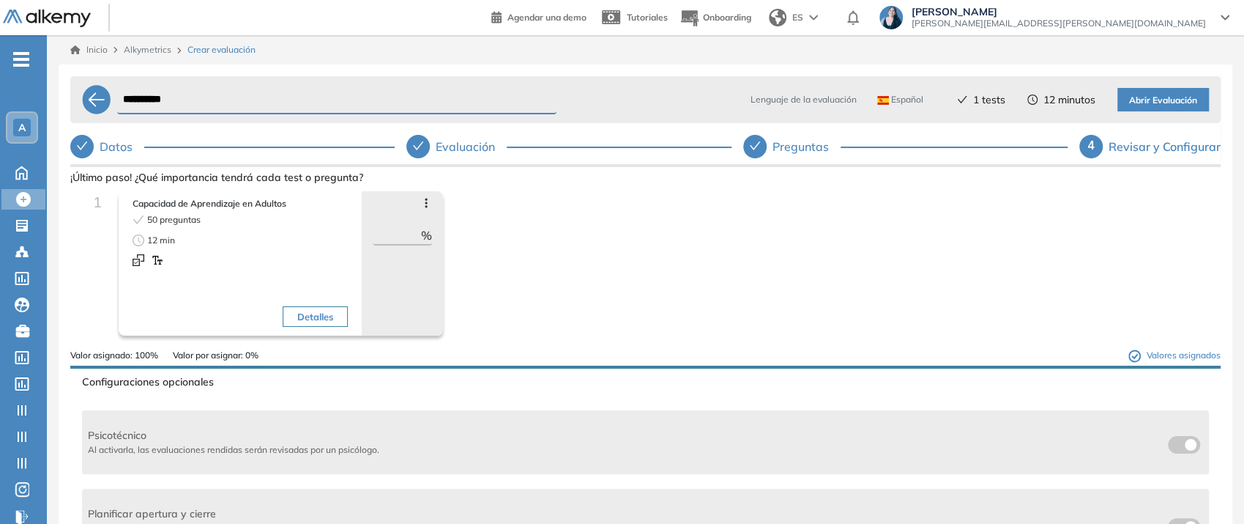
click at [428, 198] on icon at bounding box center [426, 203] width 12 height 12
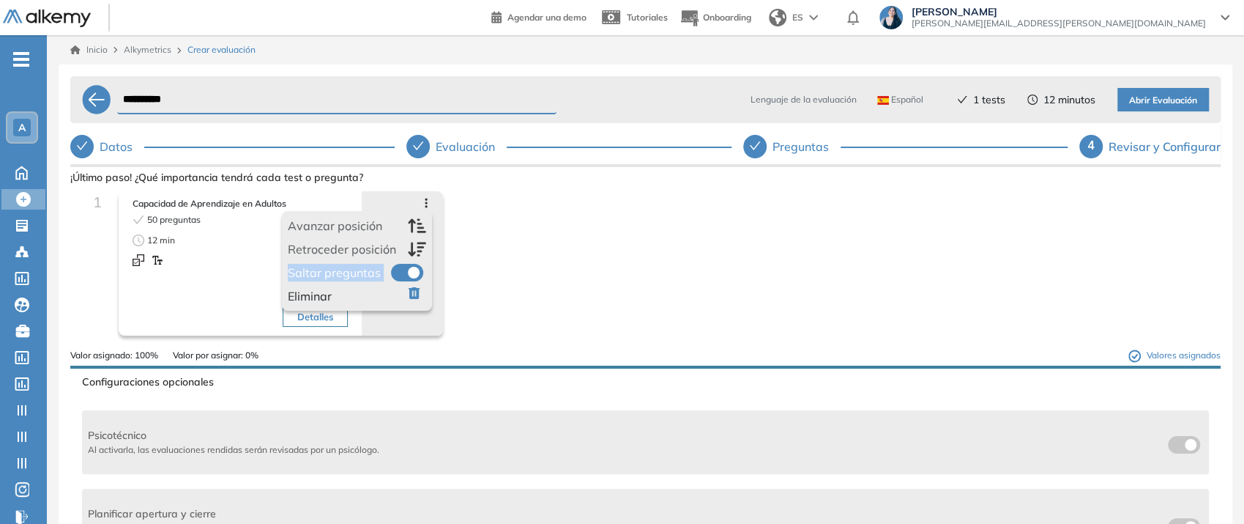
drag, startPoint x: 287, startPoint y: 275, endPoint x: 388, endPoint y: 274, distance: 101.1
click at [388, 274] on div "Avanzar posición Retroceder posición Saltar preguntas Eliminar" at bounding box center [357, 261] width 150 height 100
click at [300, 278] on span "Saltar preguntas" at bounding box center [334, 273] width 93 height 18
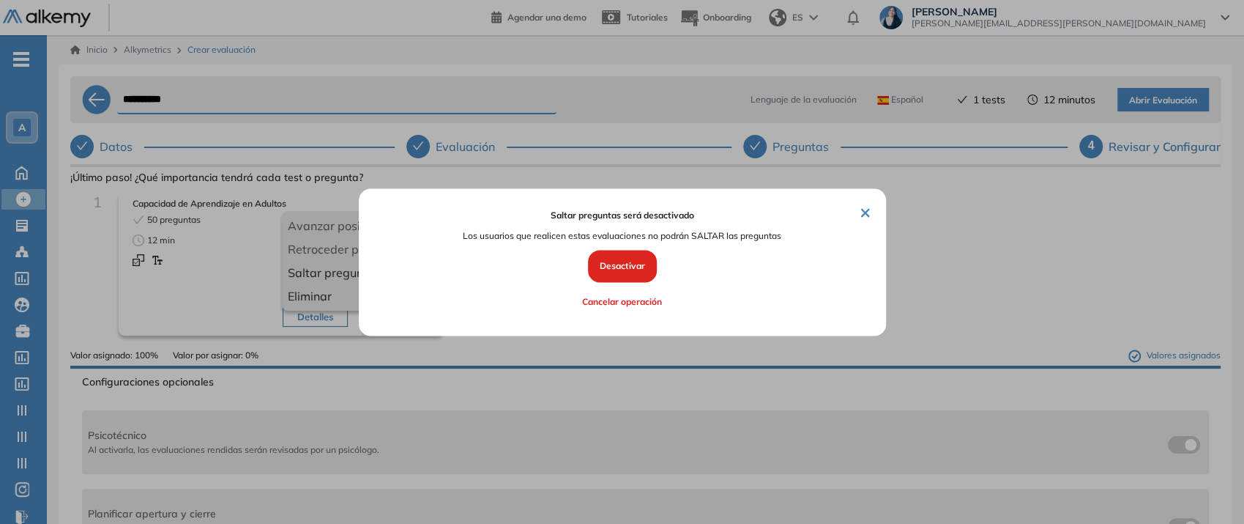
click at [860, 208] on button "×" at bounding box center [866, 212] width 12 height 18
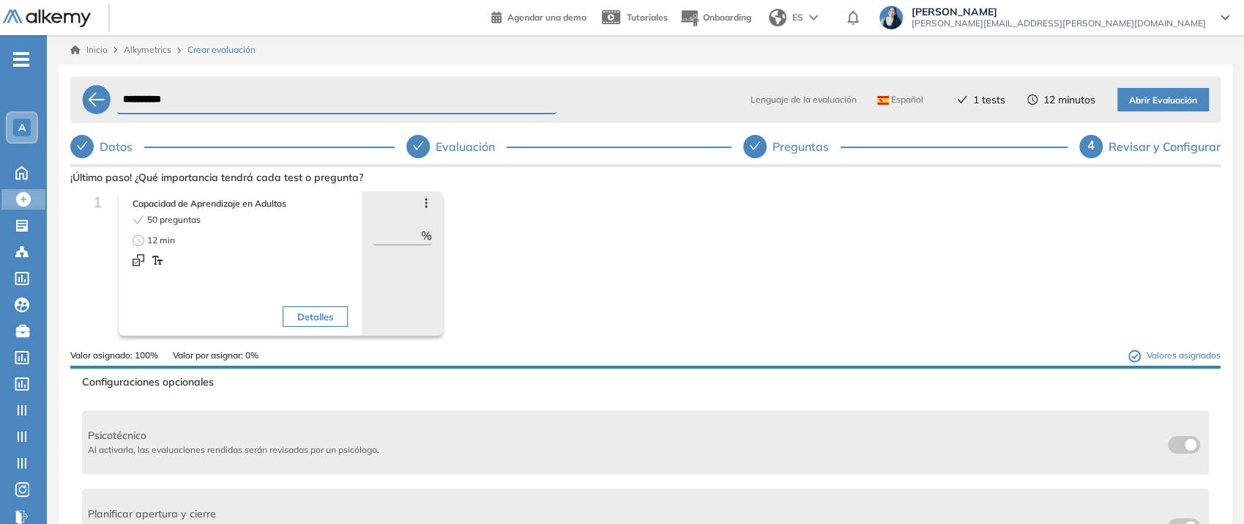
click at [425, 199] on icon at bounding box center [426, 203] width 2 height 10
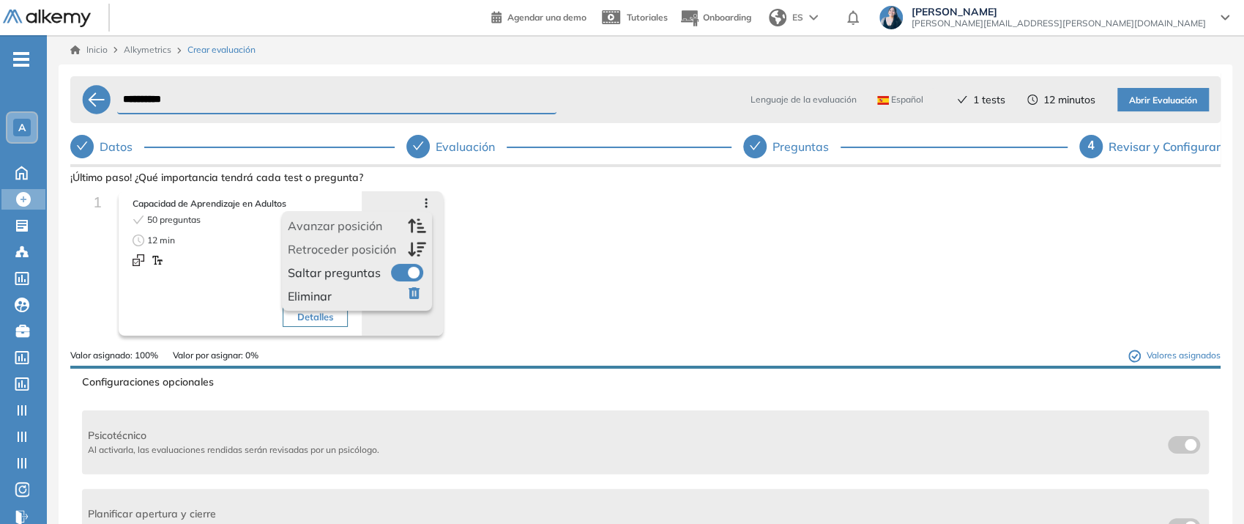
click at [427, 201] on icon at bounding box center [426, 203] width 12 height 12
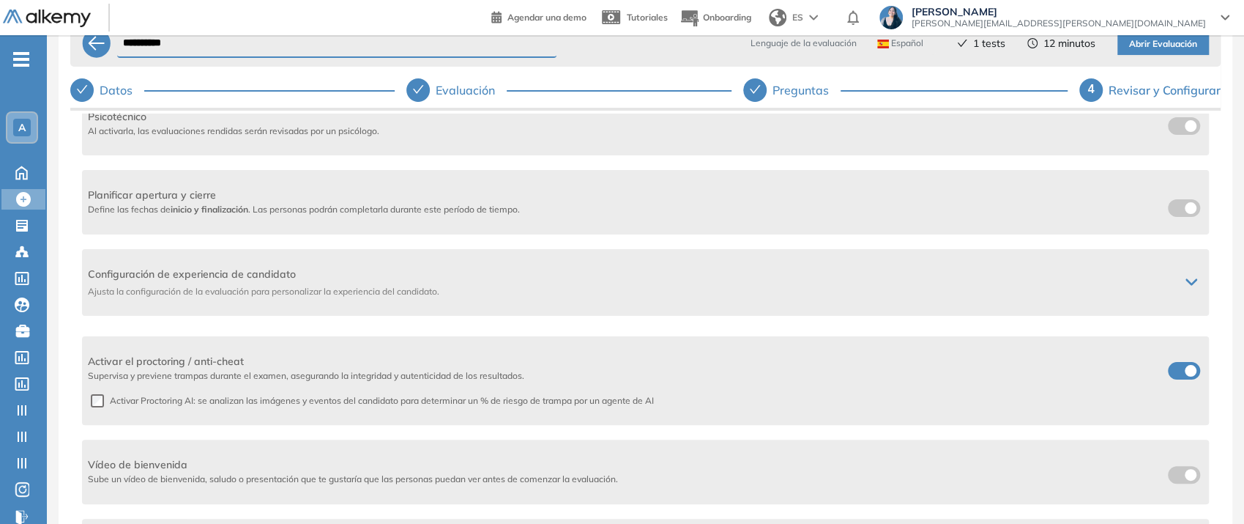
scroll to position [81, 0]
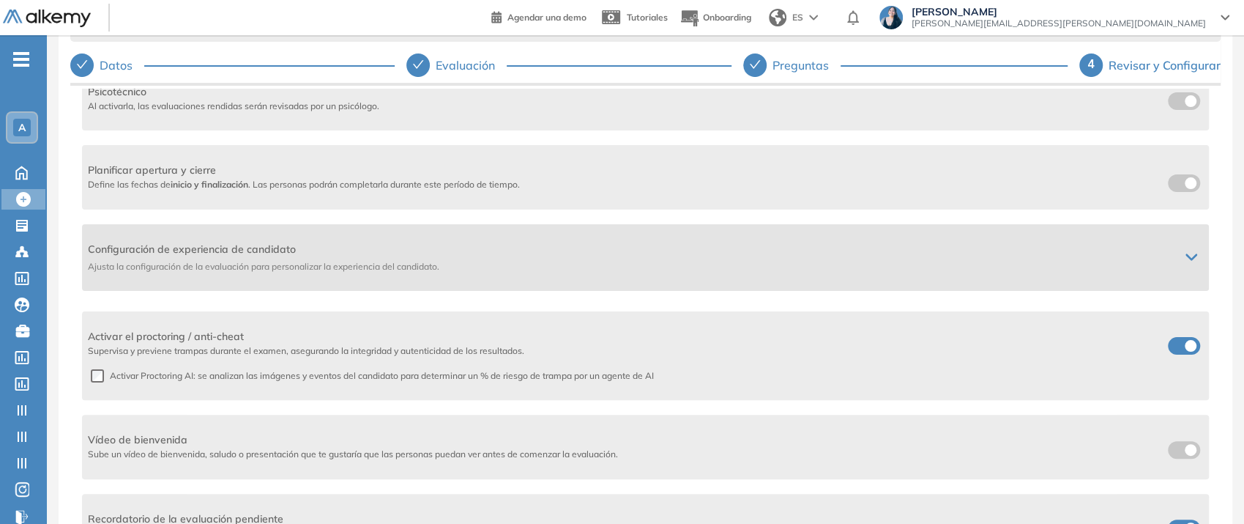
click at [340, 264] on span "Ajusta la configuración de la evaluación para personalizar la experiencia del c…" at bounding box center [628, 266] width 1080 height 13
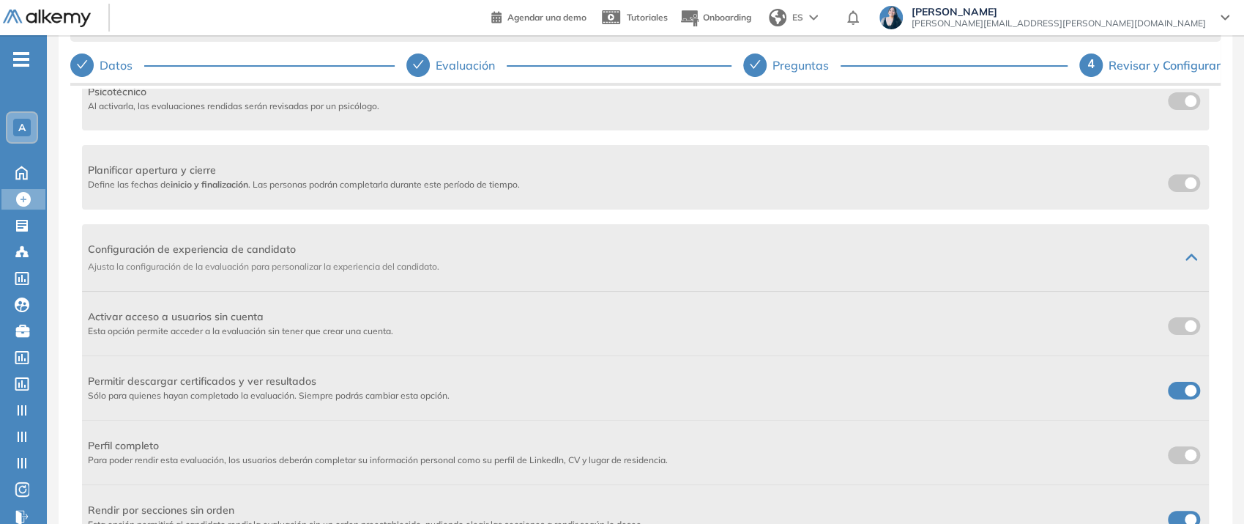
scroll to position [344, 0]
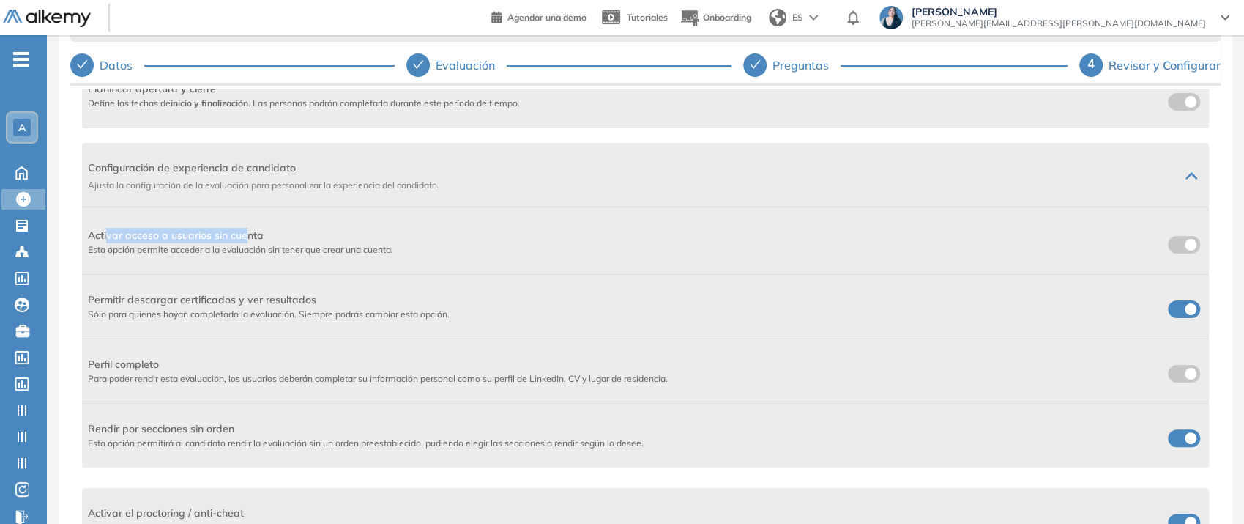
drag, startPoint x: 109, startPoint y: 237, endPoint x: 247, endPoint y: 232, distance: 137.8
click at [247, 232] on span "Activar acceso a usuarios sin cuenta" at bounding box center [240, 235] width 305 height 15
click at [169, 234] on span "Activar acceso a usuarios sin cuenta" at bounding box center [240, 235] width 305 height 15
drag, startPoint x: 179, startPoint y: 228, endPoint x: 244, endPoint y: 240, distance: 66.4
click at [244, 240] on span "Activar acceso a usuarios sin cuenta" at bounding box center [240, 235] width 305 height 15
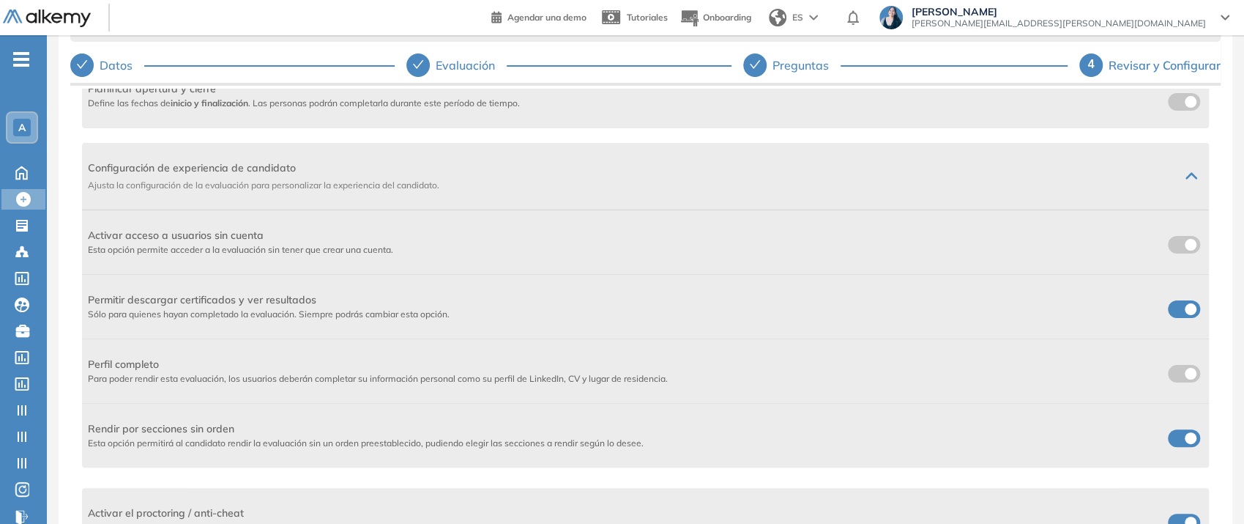
click at [180, 283] on div "Permitir descargar certificados y ver resultados Sólo para quienes hayan comple…" at bounding box center [645, 307] width 1127 height 64
drag, startPoint x: 108, startPoint y: 297, endPoint x: 364, endPoint y: 304, distance: 256.4
click at [364, 304] on span "Permitir descargar certificados y ver resultados" at bounding box center [269, 299] width 362 height 15
click at [1175, 309] on label at bounding box center [1184, 309] width 32 height 18
click at [1187, 305] on label at bounding box center [1184, 309] width 32 height 18
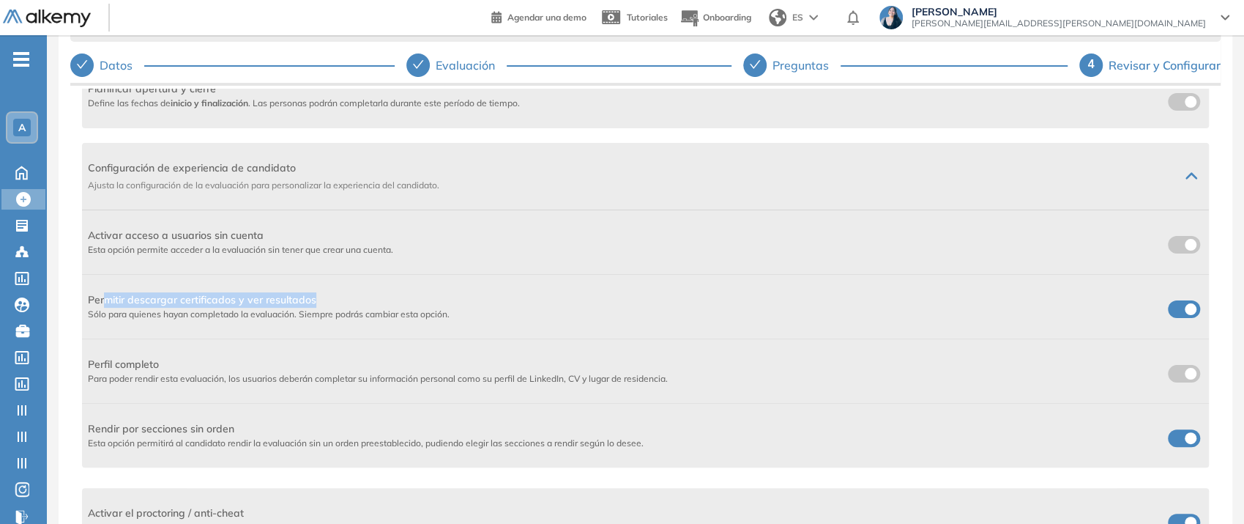
click at [320, 301] on span "Permitir descargar certificados y ver resultados" at bounding box center [269, 299] width 362 height 15
click at [1178, 312] on label at bounding box center [1184, 309] width 32 height 18
click at [1182, 307] on label at bounding box center [1184, 309] width 32 height 18
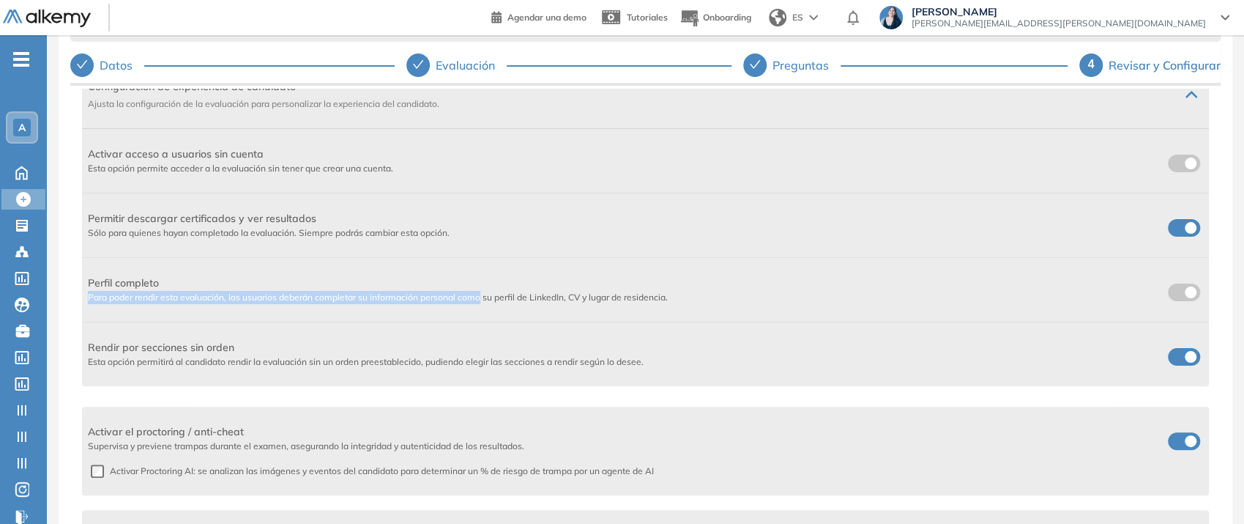
drag, startPoint x: 212, startPoint y: 286, endPoint x: 482, endPoint y: 303, distance: 270.8
click at [482, 303] on div "Perfil completo Para poder rendir esta evaluación, los usuarios deberán complet…" at bounding box center [645, 290] width 1127 height 64
drag, startPoint x: 100, startPoint y: 290, endPoint x: 566, endPoint y: 320, distance: 467.5
click at [566, 320] on div "Perfil completo Para poder rendir esta evaluación, los usuarios deberán complet…" at bounding box center [645, 290] width 1127 height 64
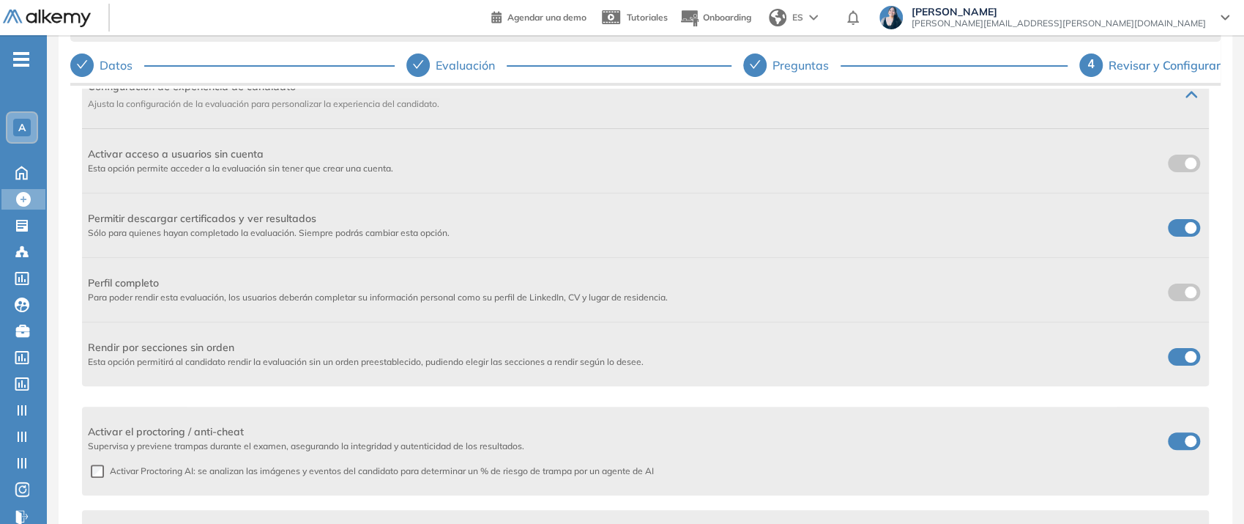
drag, startPoint x: 90, startPoint y: 335, endPoint x: 112, endPoint y: 346, distance: 24.9
click at [92, 335] on div "Rendir por secciones sin orden Esta opción permitirá al candidato rendir la eva…" at bounding box center [645, 354] width 1127 height 64
drag, startPoint x: 122, startPoint y: 350, endPoint x: 269, endPoint y: 353, distance: 147.3
click at [269, 353] on span "Rendir por secciones sin orden" at bounding box center [366, 347] width 556 height 15
click at [269, 355] on span "Esta opción permitirá al candidato rendir la evaluación sin un orden preestable…" at bounding box center [366, 361] width 556 height 13
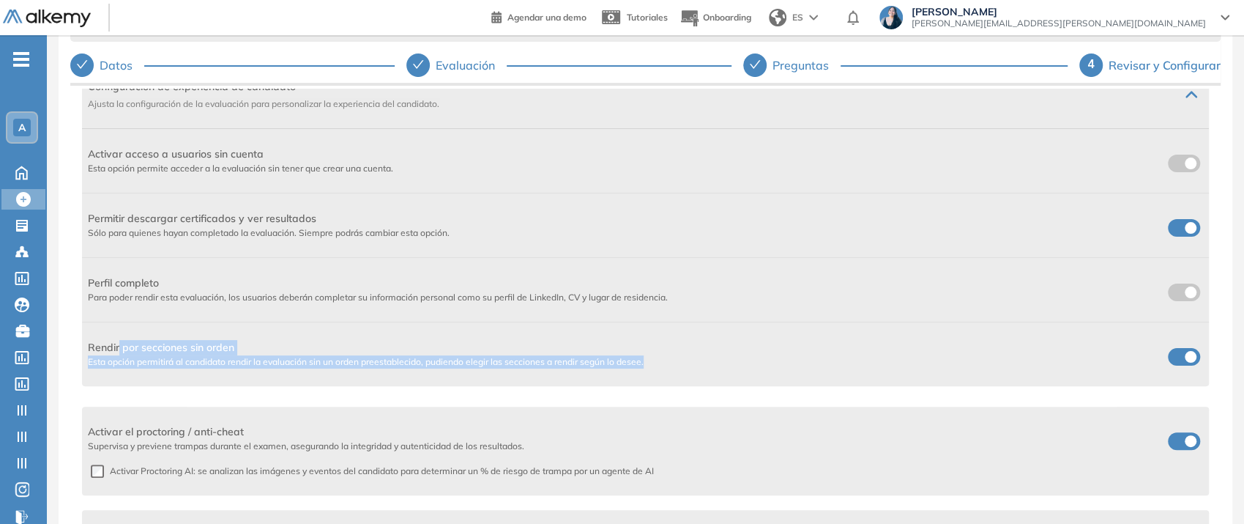
drag, startPoint x: 119, startPoint y: 350, endPoint x: 691, endPoint y: 371, distance: 573.2
click at [691, 371] on div "Rendir por secciones sin orden Esta opción permitirá al candidato rendir la eva…" at bounding box center [645, 354] width 1127 height 64
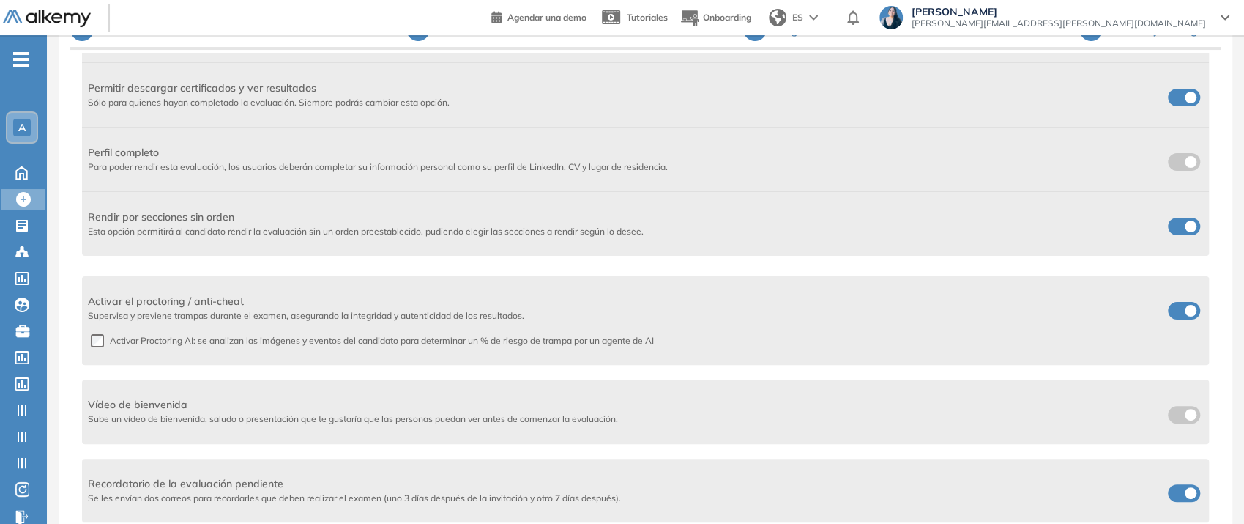
scroll to position [121, 0]
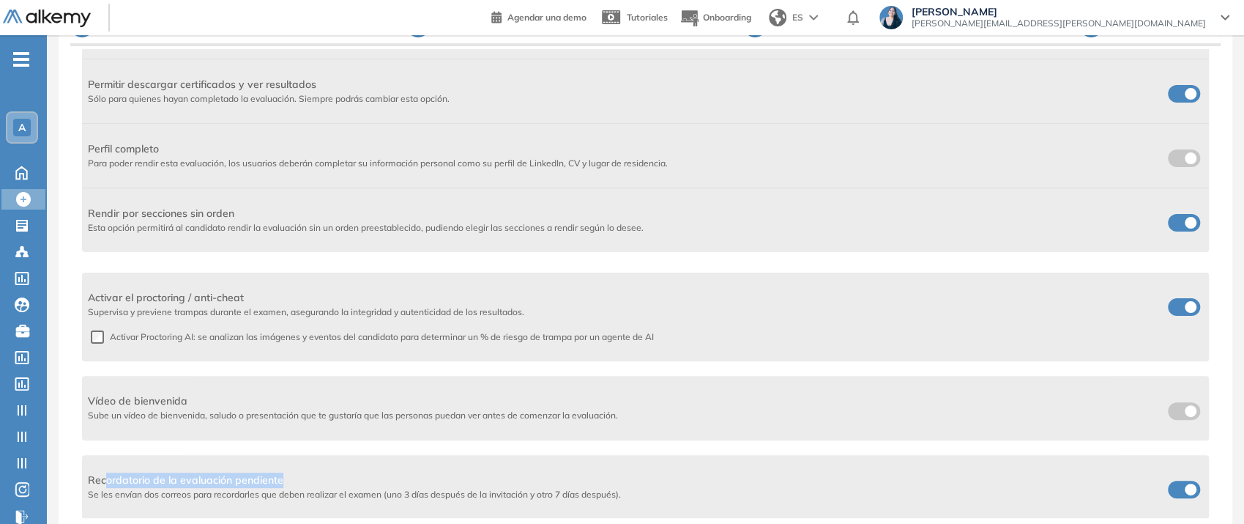
drag, startPoint x: 106, startPoint y: 480, endPoint x: 294, endPoint y: 482, distance: 188.3
click at [294, 482] on span "Recordatorio de la evaluación pendiente" at bounding box center [354, 479] width 533 height 15
drag, startPoint x: 405, startPoint y: 497, endPoint x: 460, endPoint y: 491, distance: 55.2
click at [460, 491] on span "Se les envían dos correos para recordarles que deben realizar el examen (uno 3 …" at bounding box center [354, 494] width 533 height 13
drag, startPoint x: 558, startPoint y: 491, endPoint x: 653, endPoint y: 494, distance: 95.3
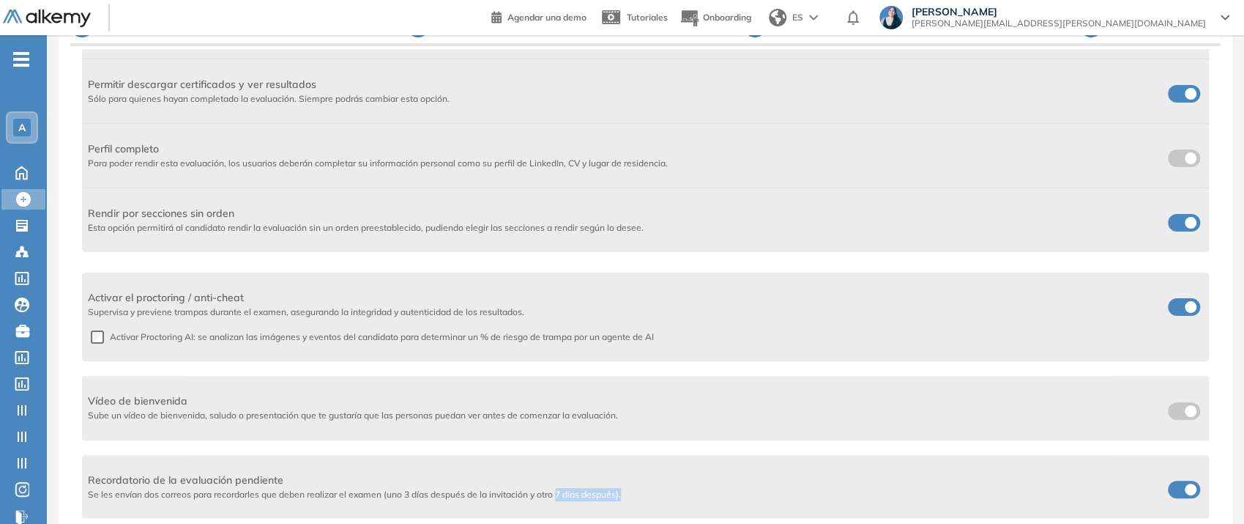
click at [653, 494] on div "Recordatorio de la evaluación pendiente Se les envían dos correos para recordar…" at bounding box center [646, 486] width 1116 height 29
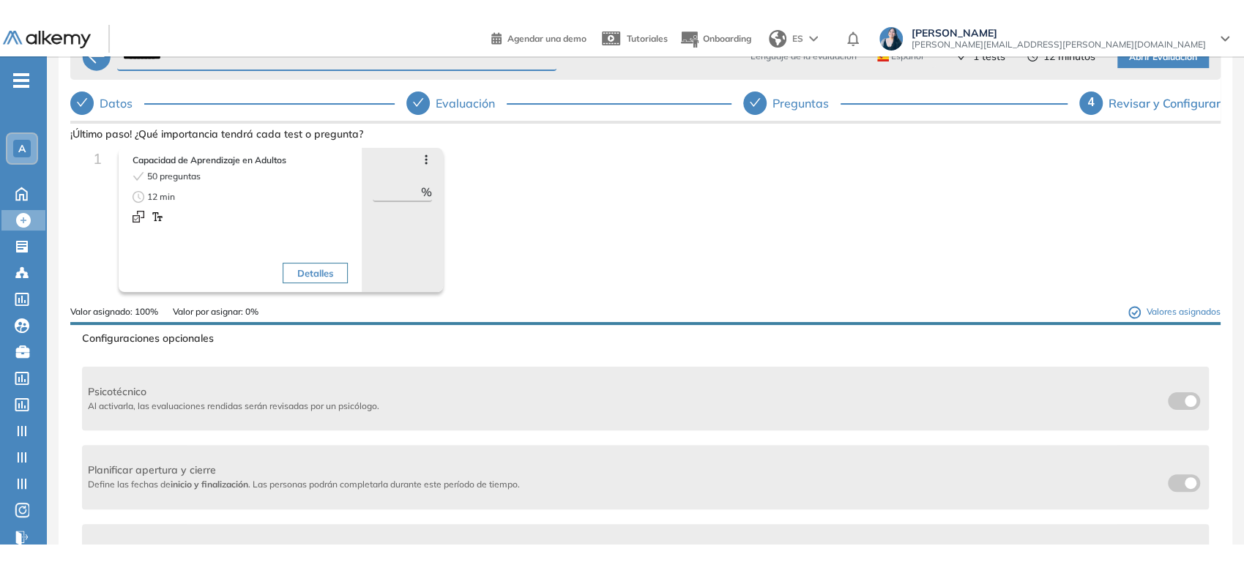
scroll to position [0, 0]
